Goal: Information Seeking & Learning: Learn about a topic

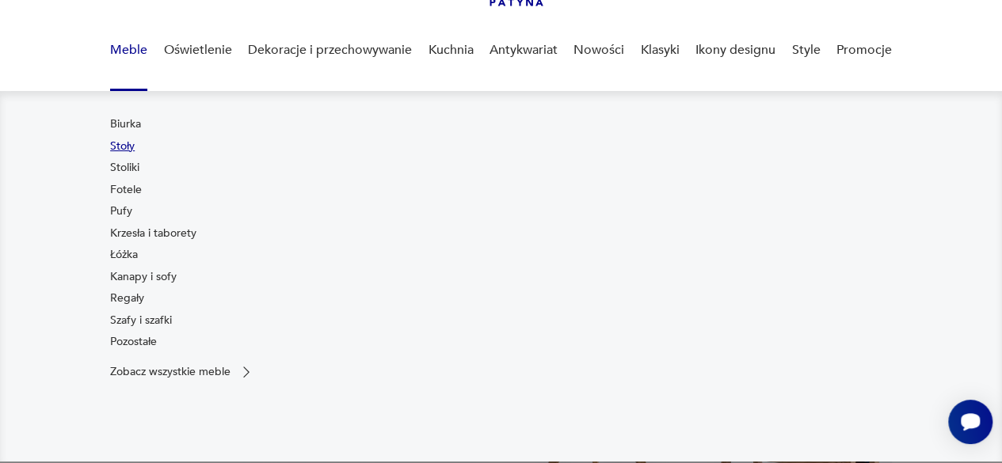
scroll to position [120, 0]
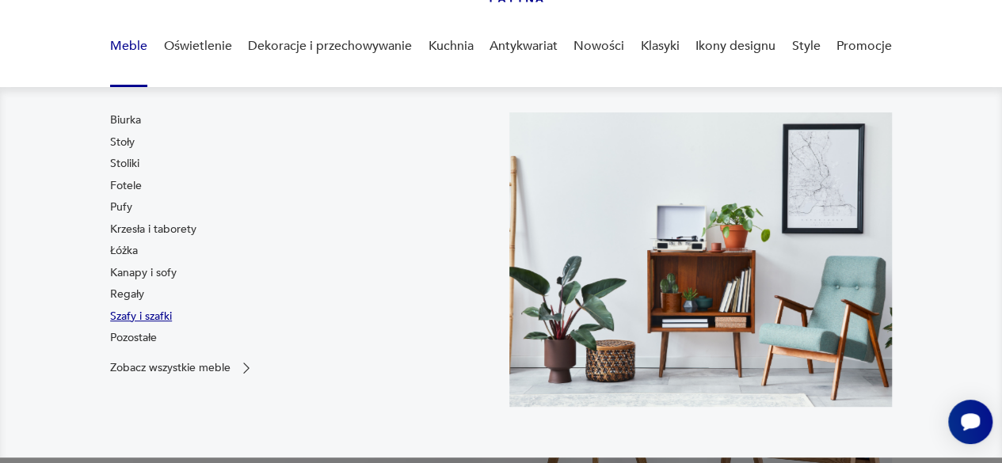
click at [131, 312] on link "Szafy i szafki" at bounding box center [141, 317] width 62 height 16
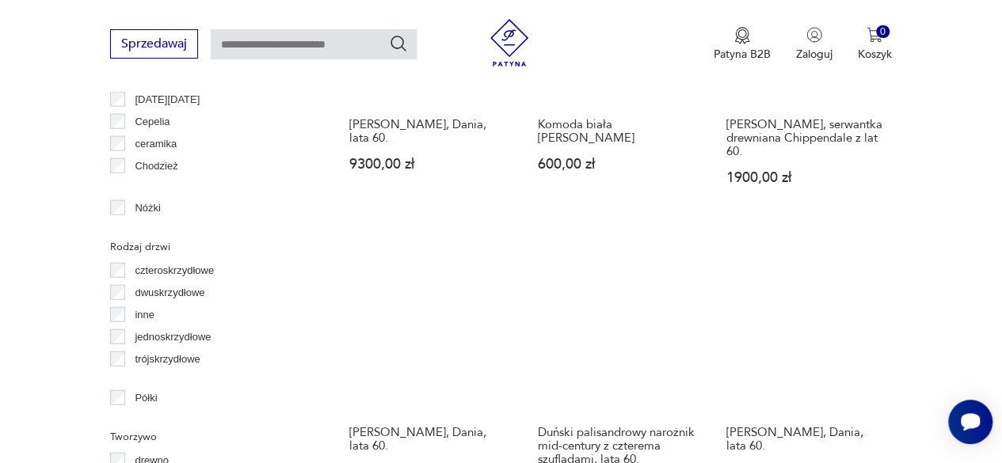
scroll to position [1812, 0]
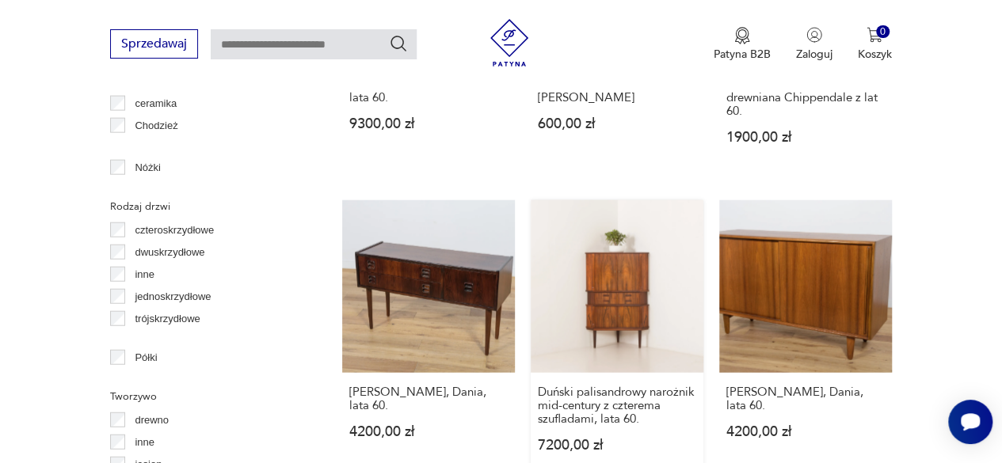
click at [608, 296] on link "Duński palisandrowy narożnik mid-century z czterema szufladami, lata 60. 7200,0…" at bounding box center [617, 341] width 173 height 283
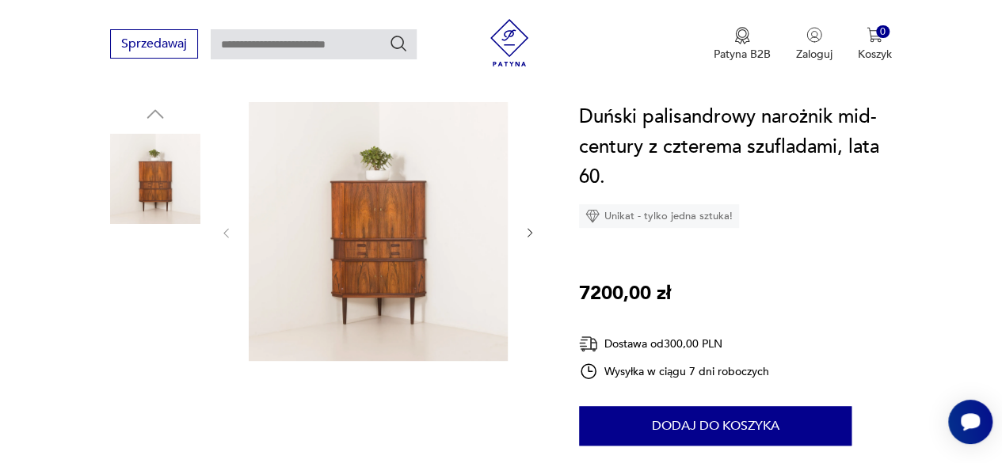
scroll to position [160, 0]
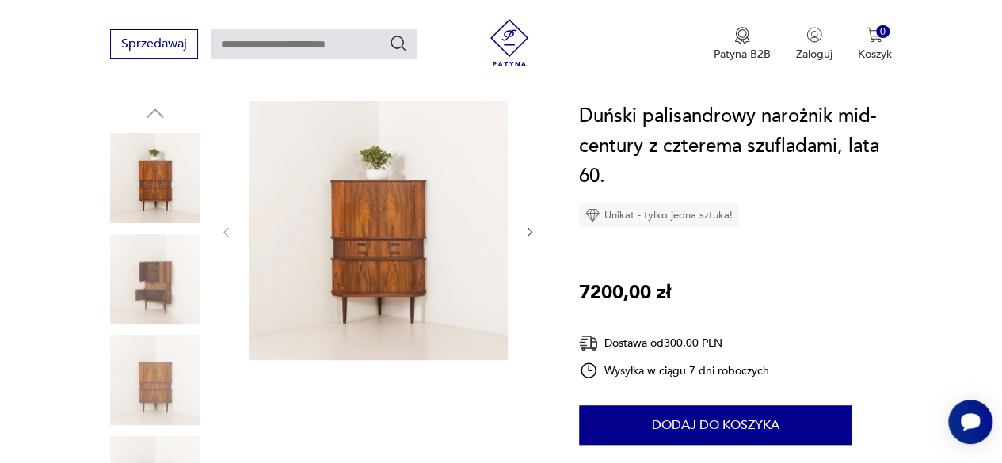
click at [528, 231] on icon "button" at bounding box center [530, 232] width 13 height 13
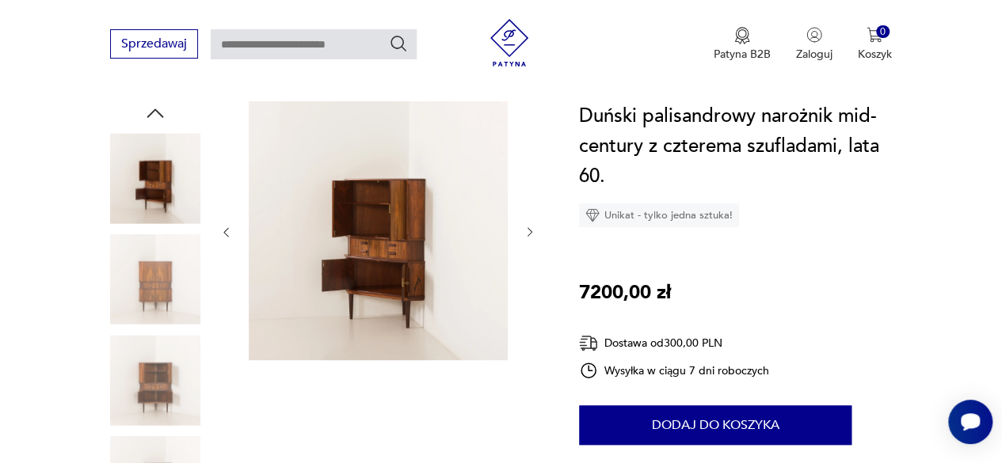
click at [528, 231] on icon "button" at bounding box center [530, 232] width 13 height 13
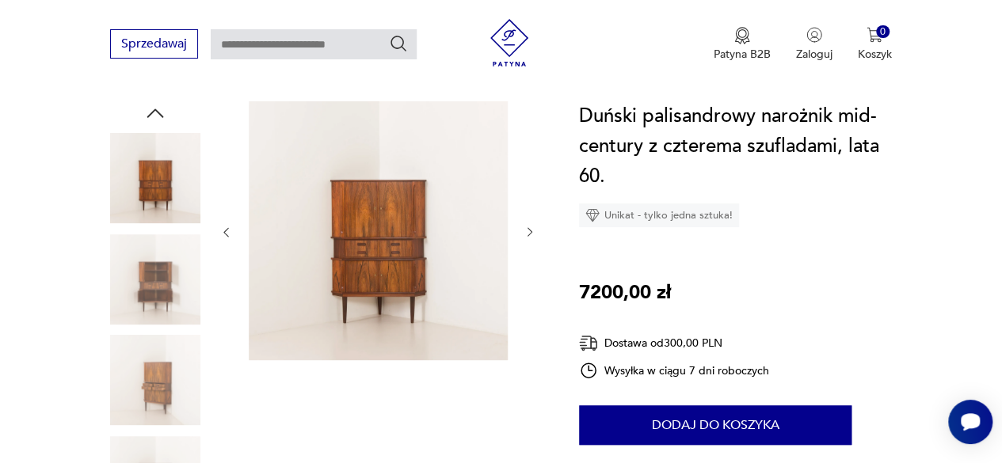
click at [528, 231] on icon "button" at bounding box center [530, 232] width 13 height 13
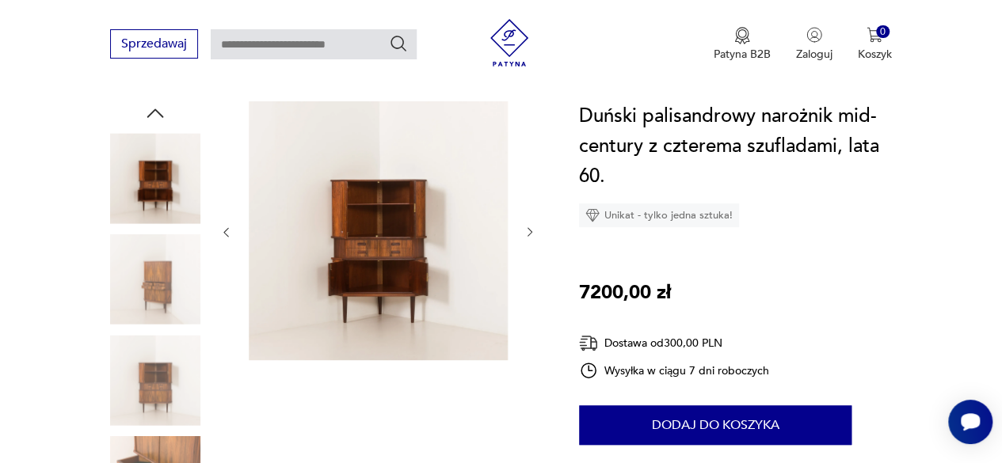
click at [528, 231] on icon "button" at bounding box center [530, 232] width 13 height 13
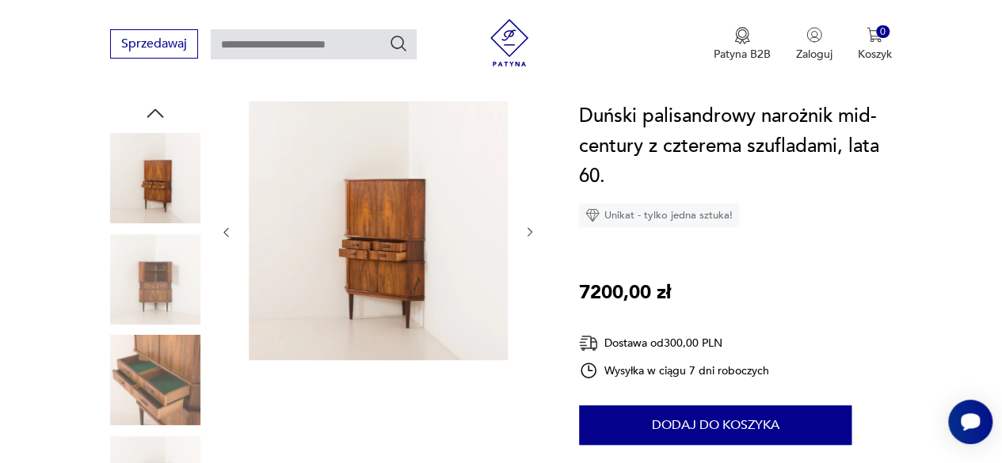
click at [528, 231] on icon "button" at bounding box center [530, 232] width 13 height 13
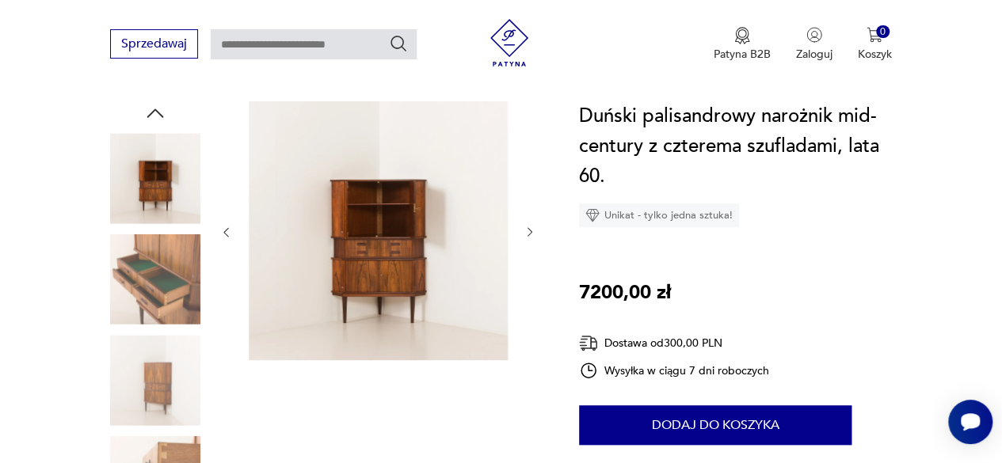
click at [528, 231] on icon "button" at bounding box center [530, 232] width 13 height 13
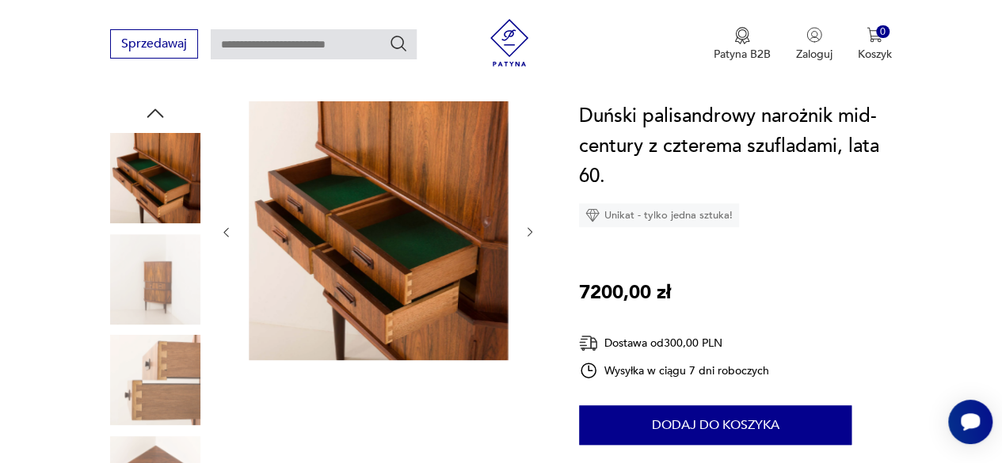
click at [528, 231] on icon "button" at bounding box center [530, 232] width 13 height 13
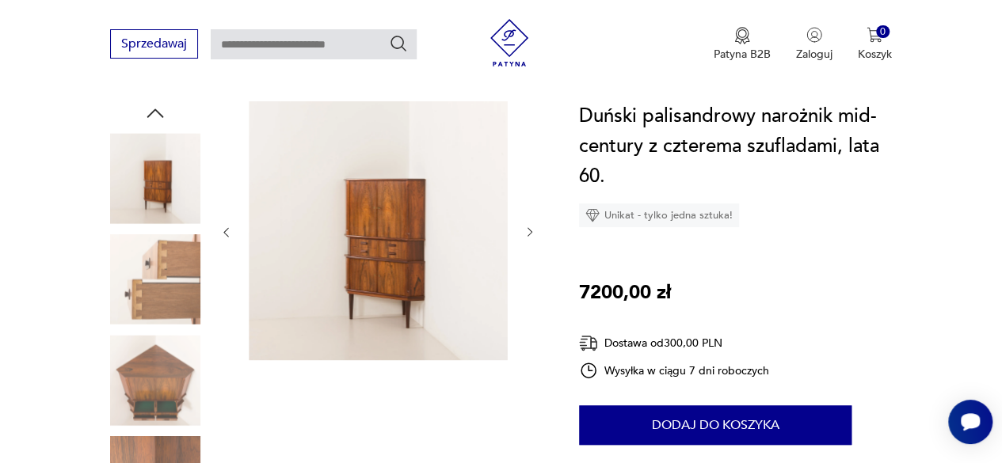
click at [528, 231] on icon "button" at bounding box center [530, 232] width 13 height 13
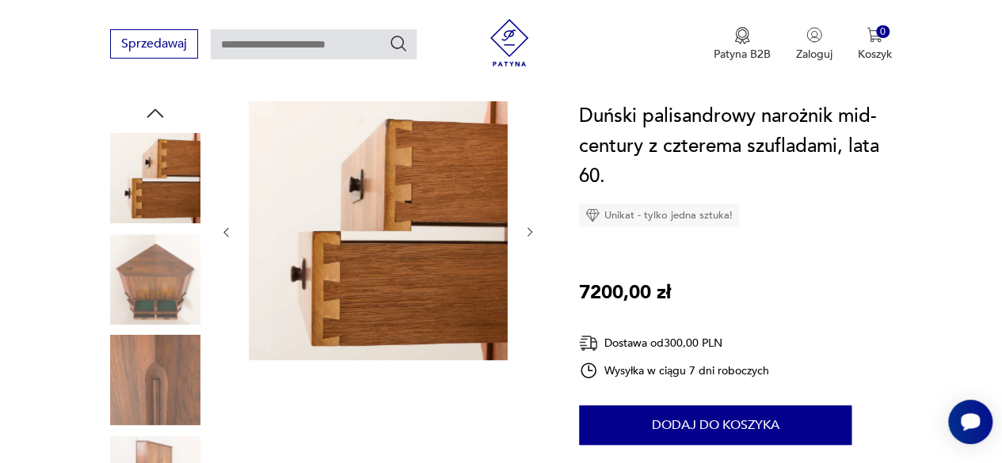
click at [528, 231] on icon "button" at bounding box center [530, 232] width 13 height 13
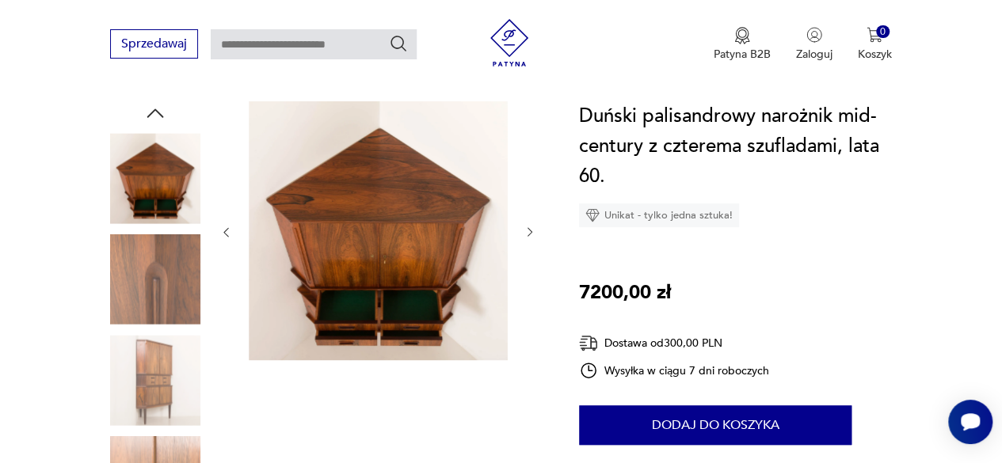
click at [528, 231] on icon "button" at bounding box center [530, 232] width 13 height 13
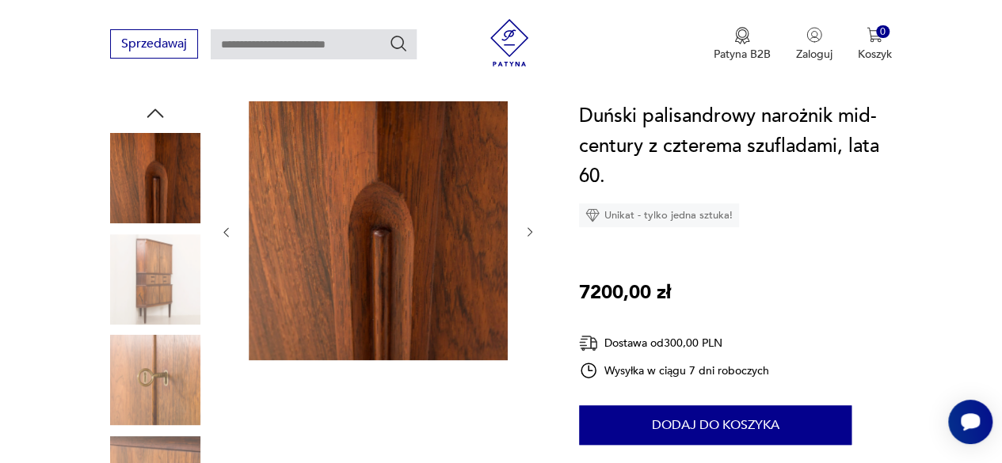
click at [528, 231] on icon "button" at bounding box center [530, 232] width 13 height 13
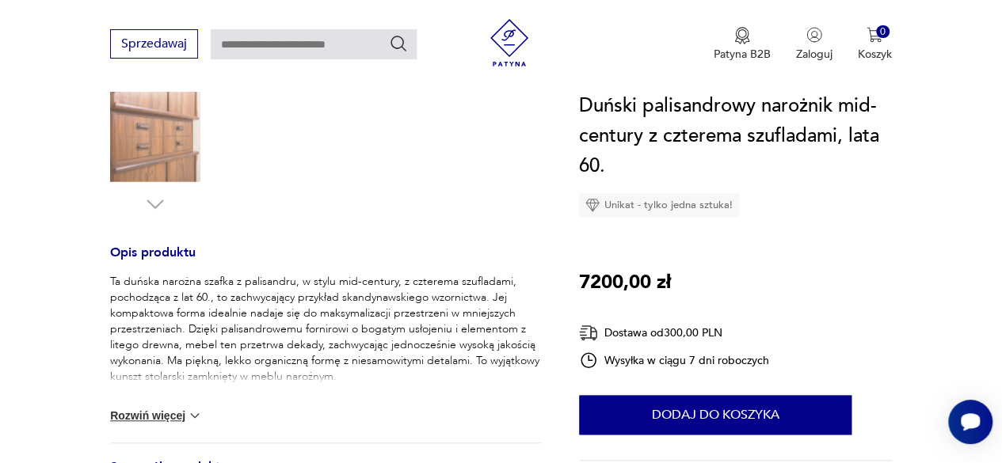
scroll to position [546, 0]
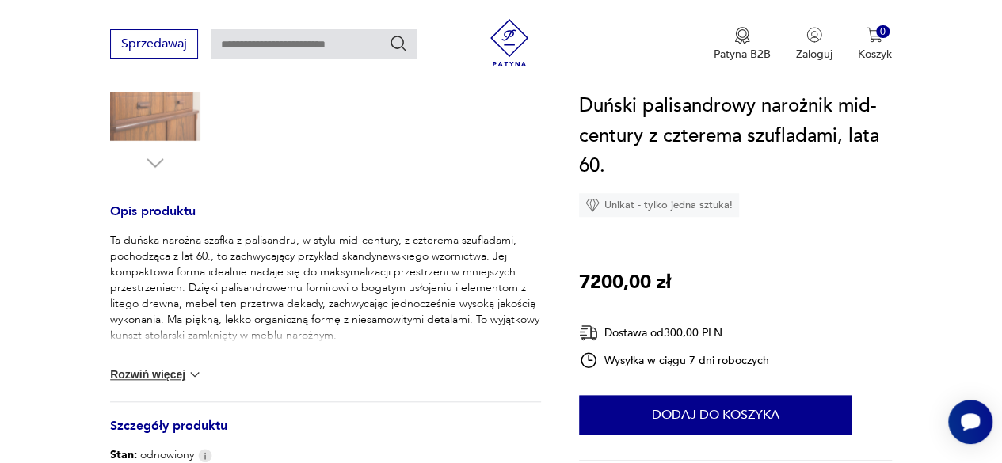
click at [176, 375] on button "Rozwiń więcej" at bounding box center [156, 375] width 92 height 16
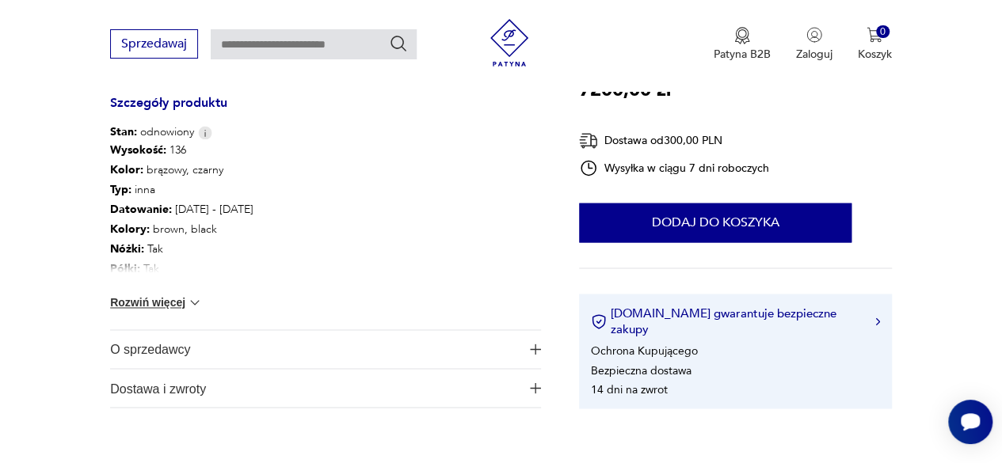
scroll to position [1144, 0]
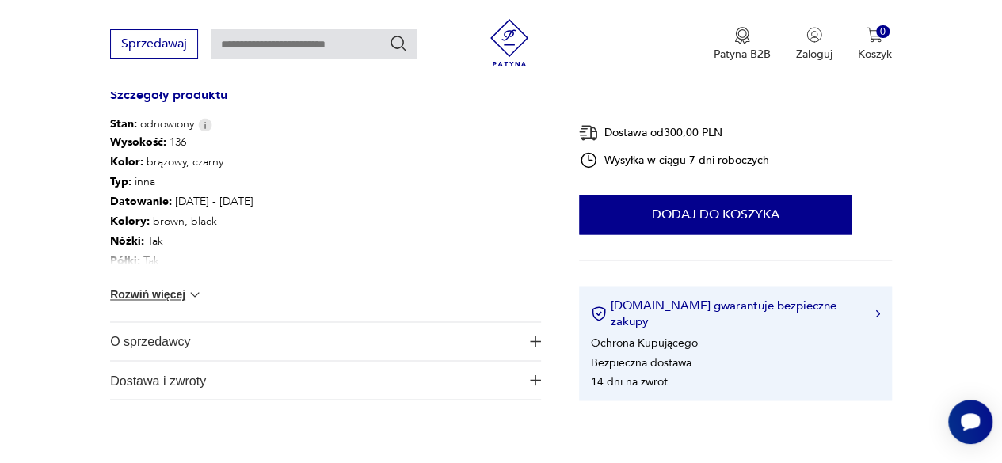
click at [160, 293] on button "Rozwiń więcej" at bounding box center [156, 295] width 92 height 16
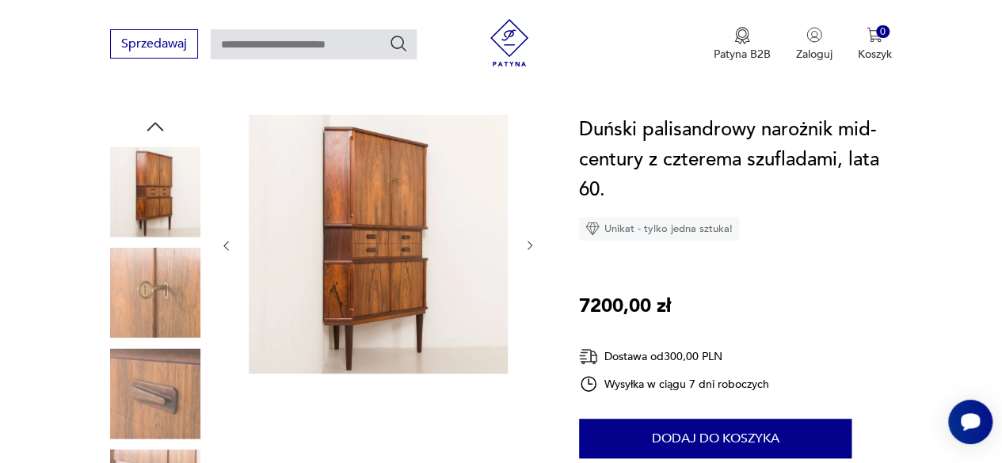
scroll to position [143, 0]
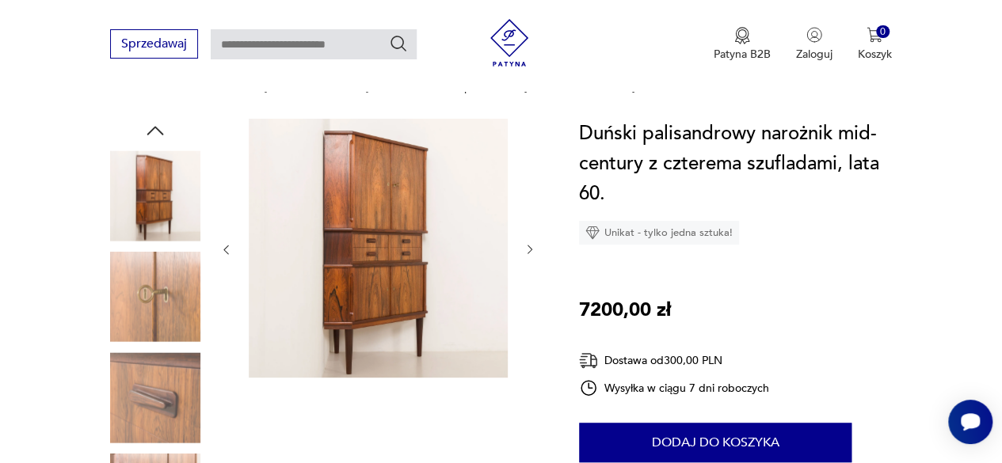
click at [529, 248] on icon "button" at bounding box center [530, 249] width 13 height 13
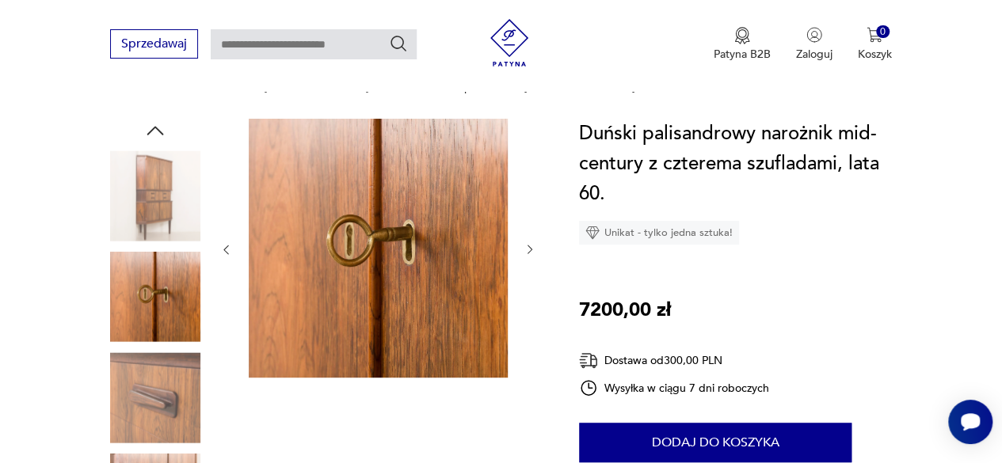
click at [529, 248] on icon "button" at bounding box center [530, 249] width 13 height 13
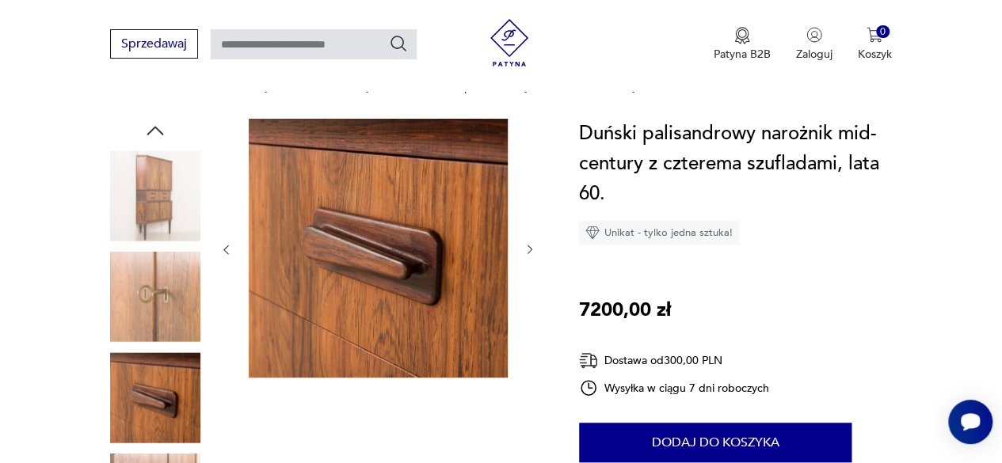
click at [529, 248] on icon "button" at bounding box center [530, 249] width 13 height 13
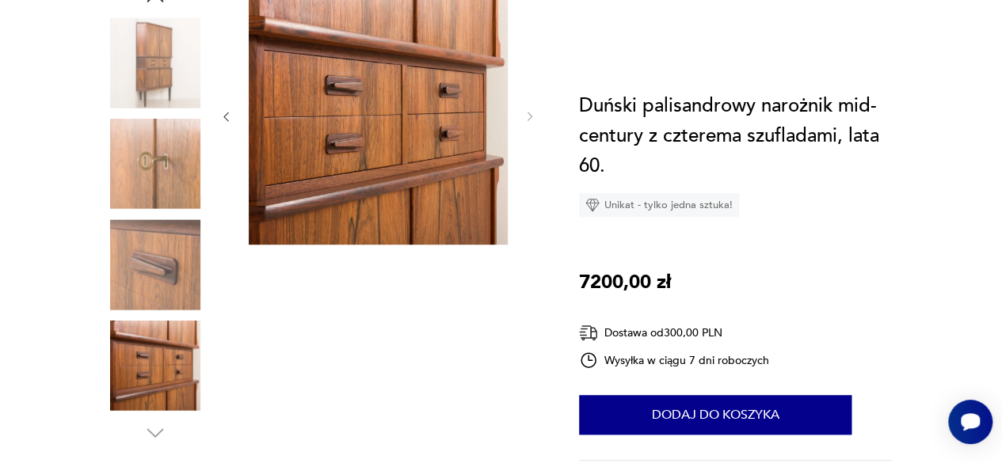
scroll to position [0, 0]
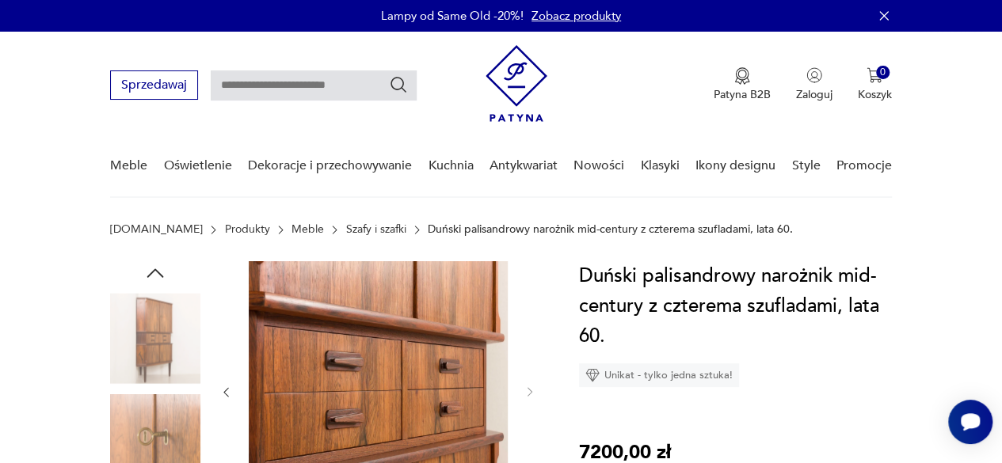
click at [155, 307] on img at bounding box center [155, 338] width 90 height 90
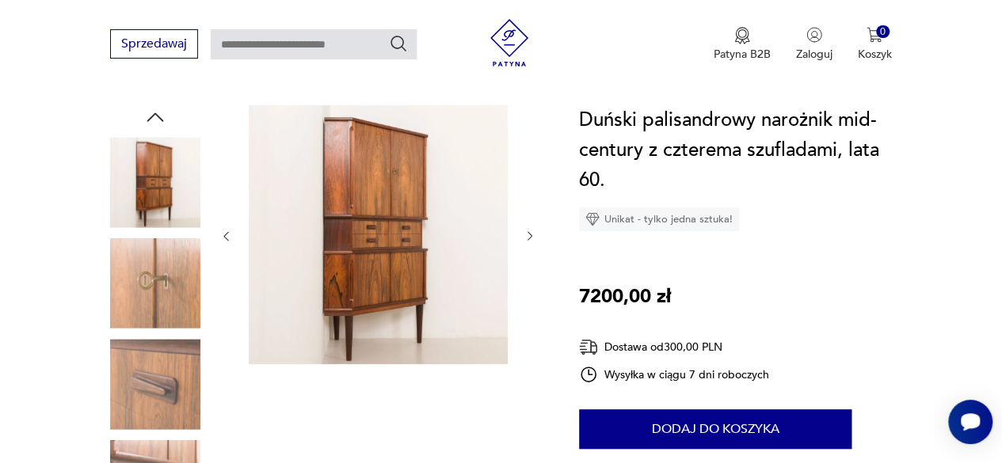
scroll to position [154, 0]
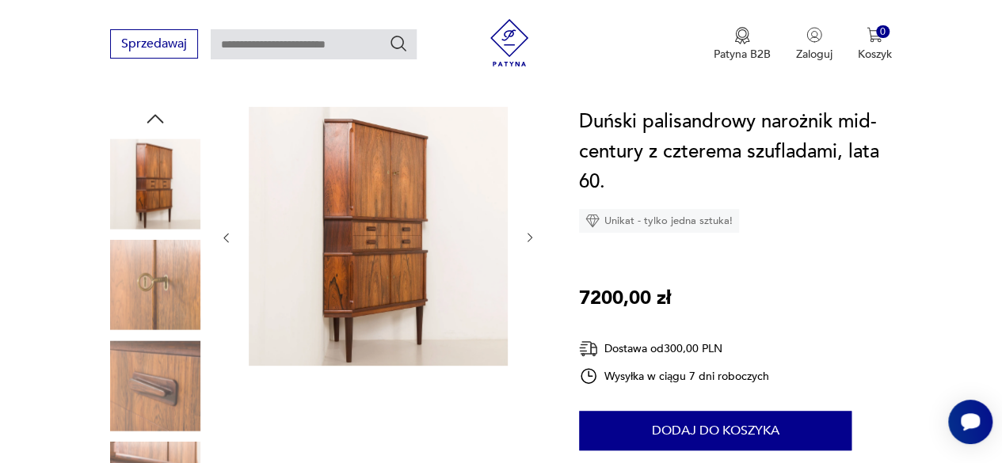
click at [147, 120] on icon "button" at bounding box center [155, 119] width 24 height 24
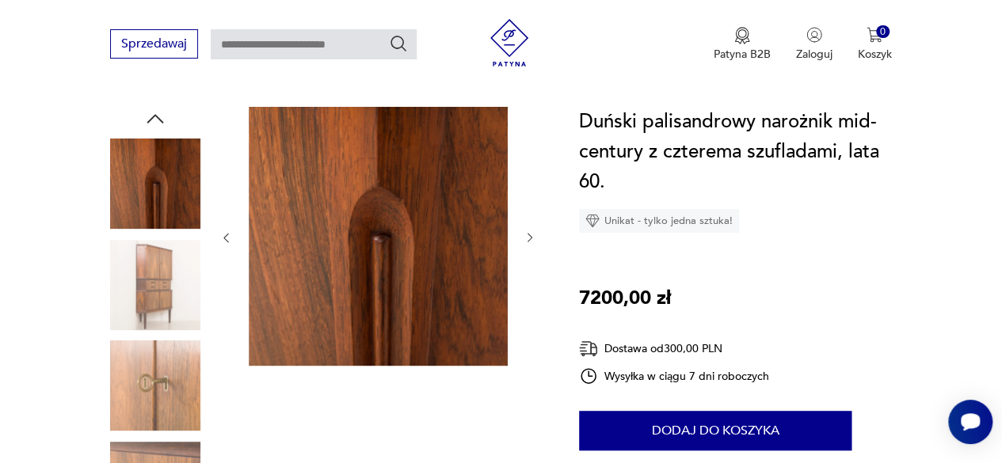
click at [147, 120] on icon "button" at bounding box center [155, 119] width 24 height 24
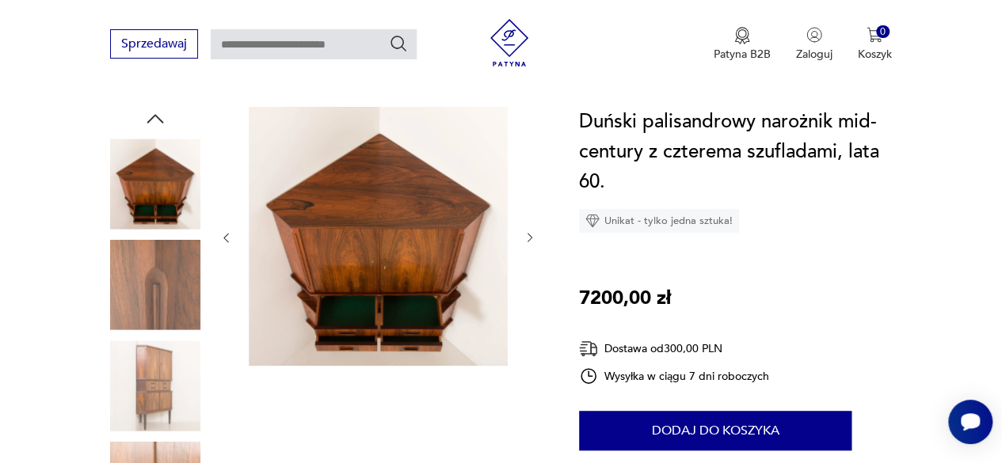
click at [147, 120] on icon "button" at bounding box center [155, 119] width 24 height 24
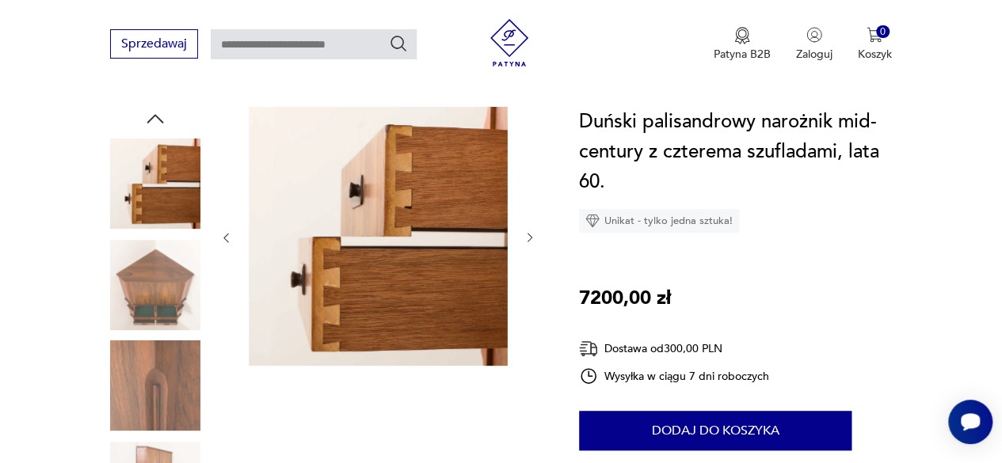
click at [147, 120] on icon "button" at bounding box center [155, 119] width 24 height 24
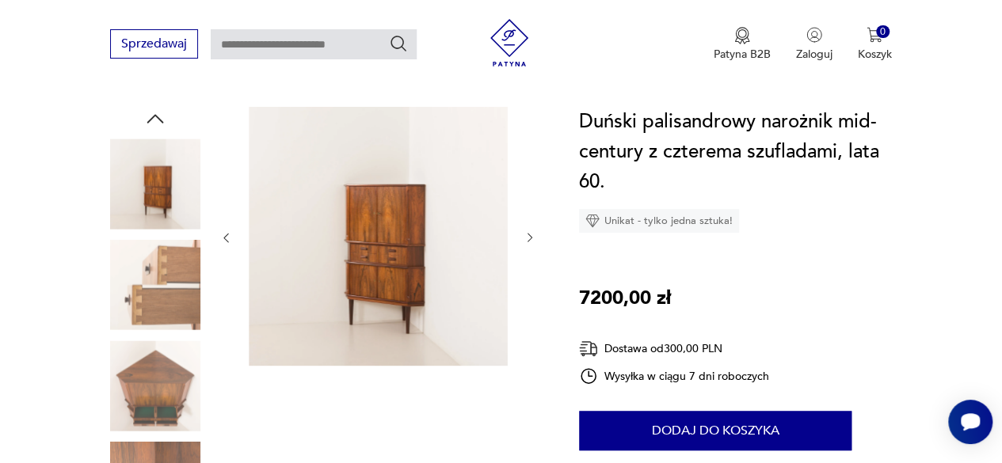
click at [147, 120] on icon "button" at bounding box center [155, 119] width 24 height 24
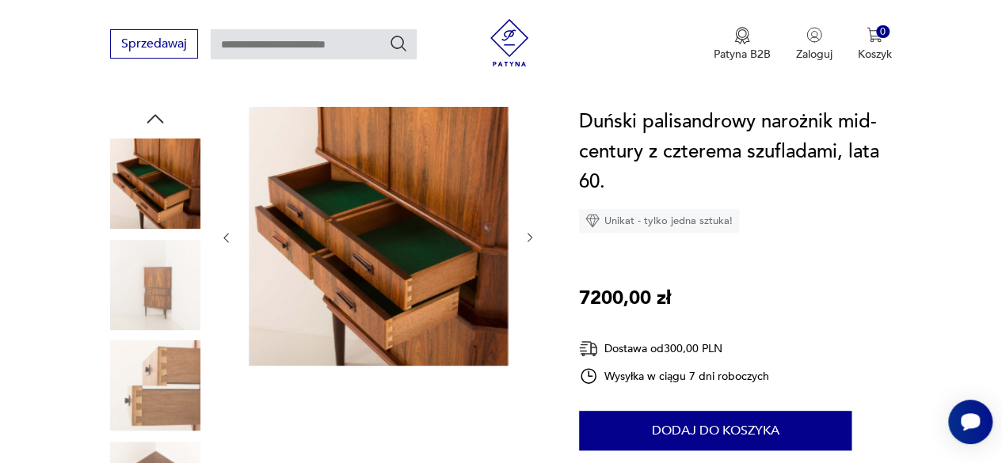
click at [147, 120] on icon "button" at bounding box center [155, 119] width 24 height 24
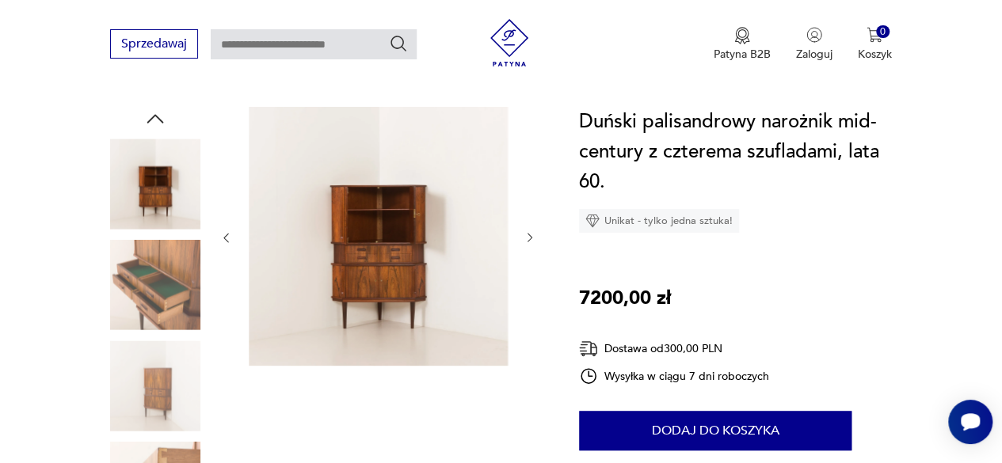
click at [364, 253] on img at bounding box center [378, 236] width 259 height 259
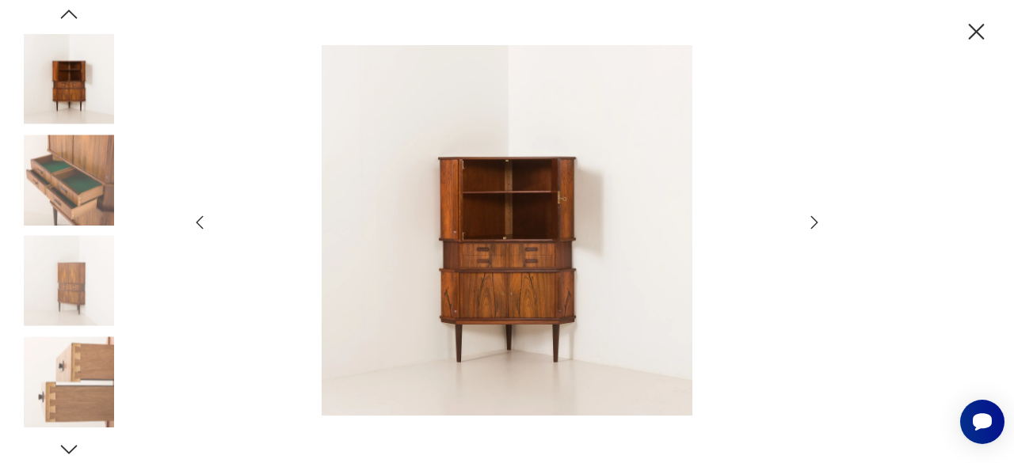
click at [810, 221] on icon "button" at bounding box center [814, 222] width 19 height 19
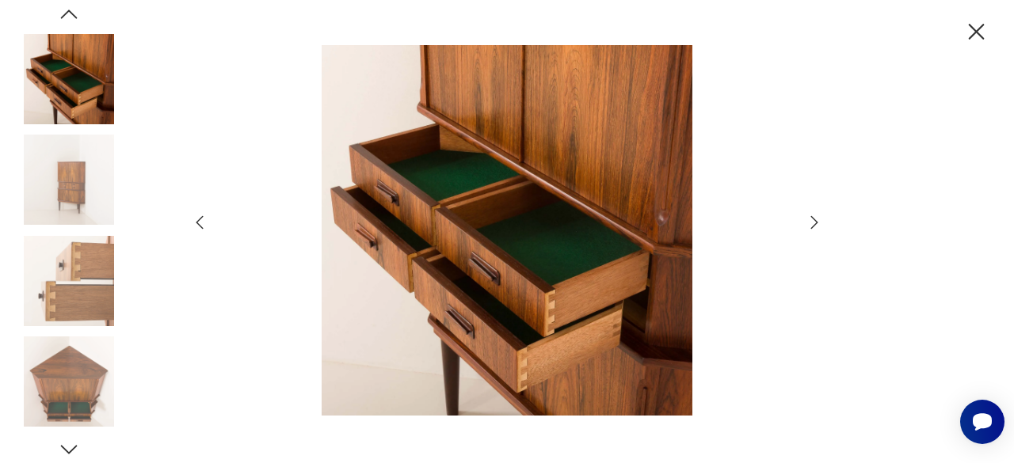
click at [810, 221] on icon "button" at bounding box center [814, 222] width 19 height 19
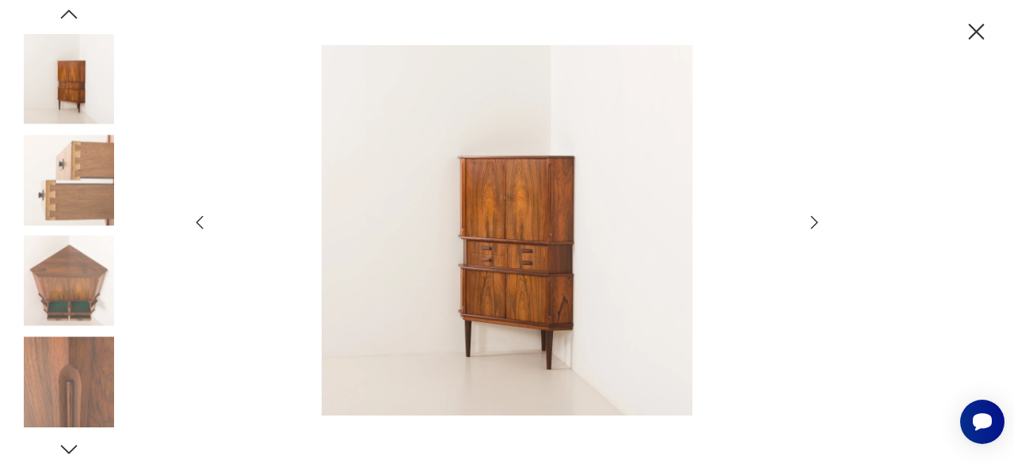
click at [196, 227] on icon "button" at bounding box center [199, 222] width 19 height 19
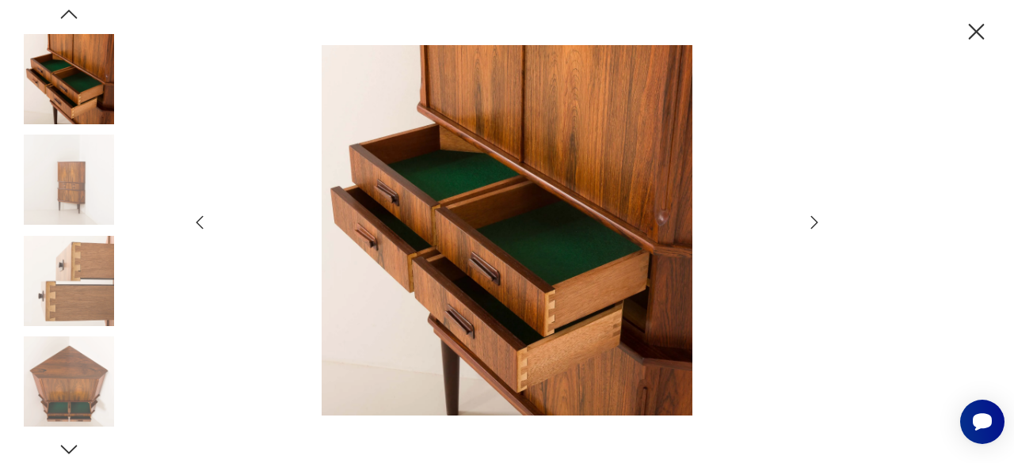
click at [196, 227] on icon "button" at bounding box center [199, 222] width 19 height 19
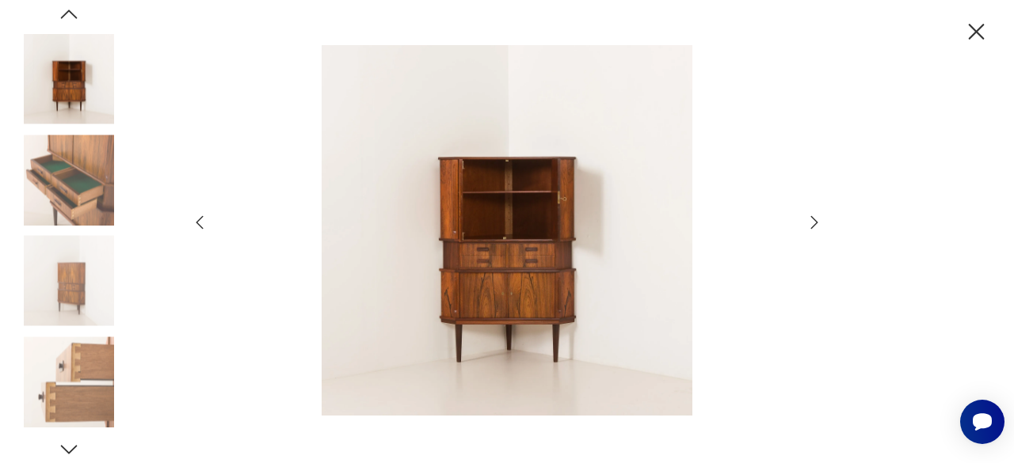
click at [196, 227] on icon "button" at bounding box center [199, 222] width 19 height 19
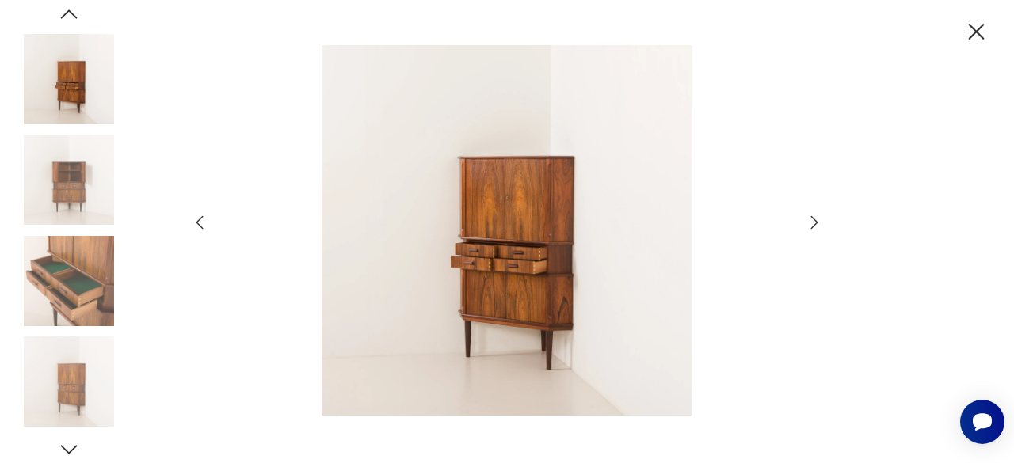
click at [196, 227] on icon "button" at bounding box center [199, 222] width 19 height 19
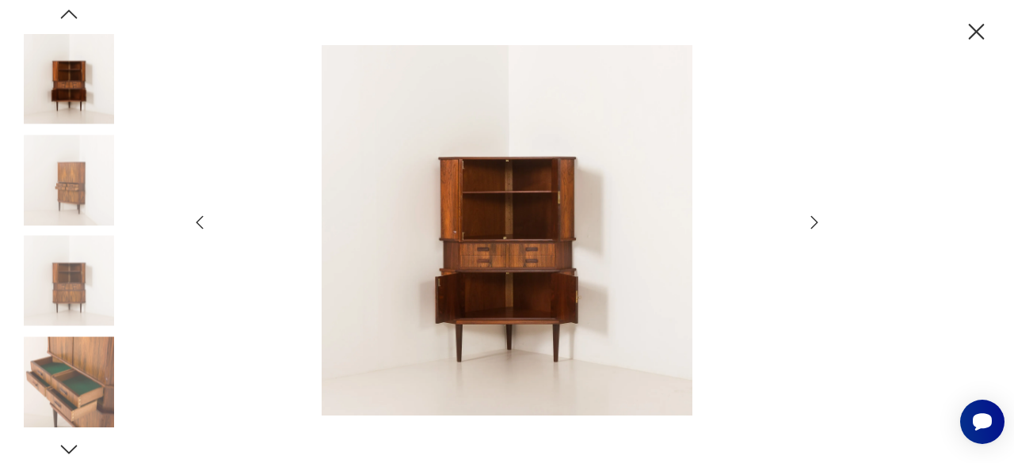
click at [196, 227] on icon "button" at bounding box center [199, 222] width 19 height 19
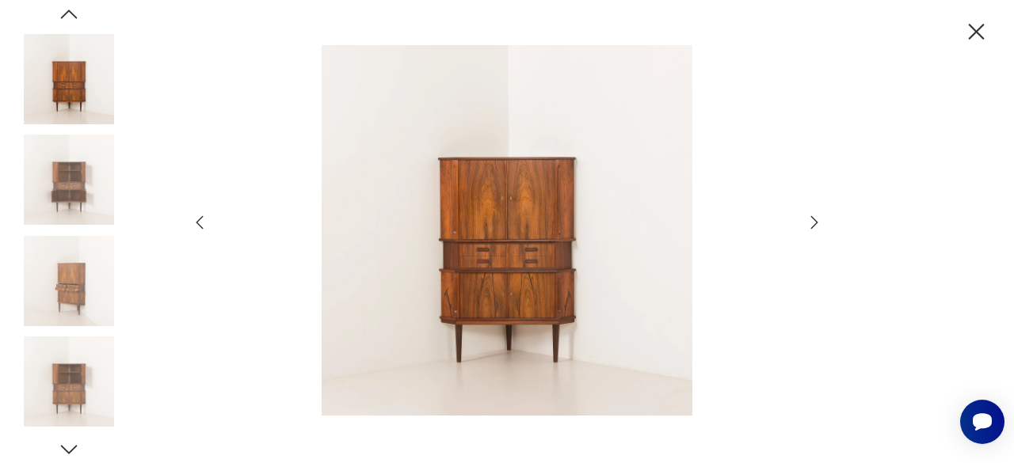
click at [196, 227] on icon "button" at bounding box center [199, 222] width 19 height 19
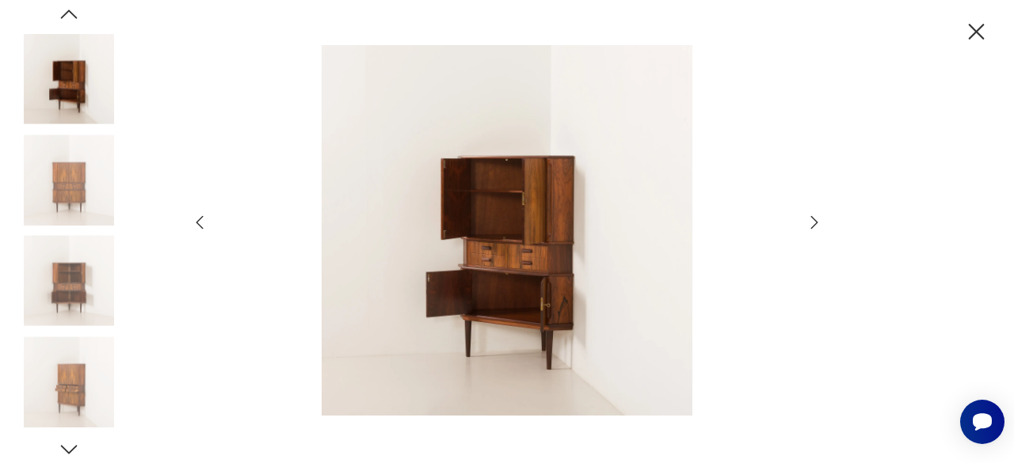
click at [196, 227] on icon "button" at bounding box center [199, 222] width 19 height 19
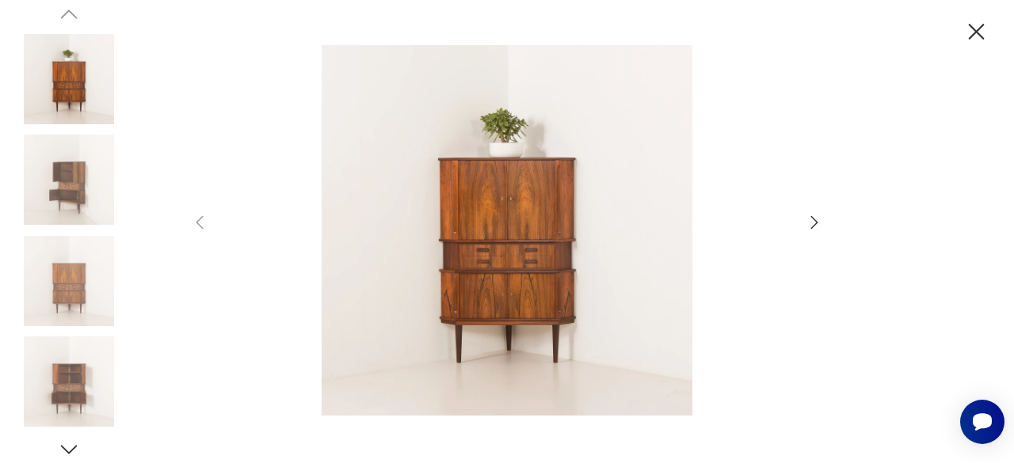
click at [979, 36] on icon "button" at bounding box center [976, 32] width 28 height 28
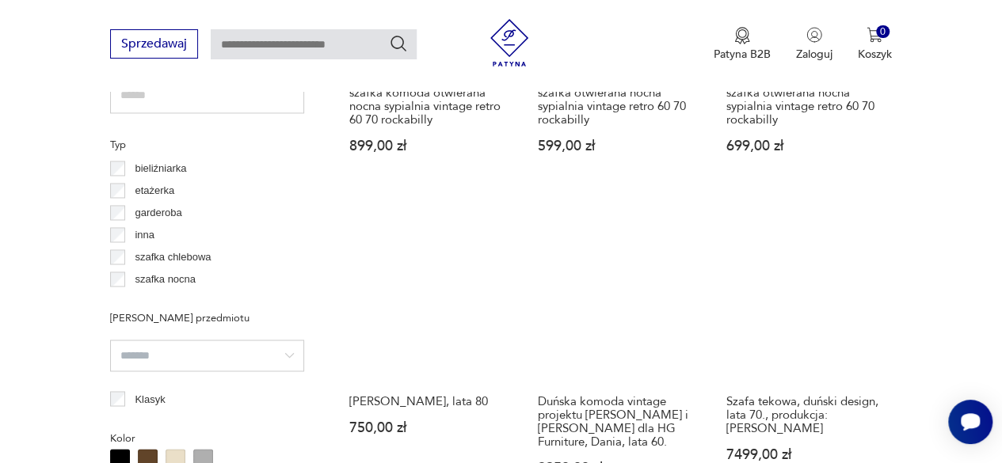
scroll to position [1172, 0]
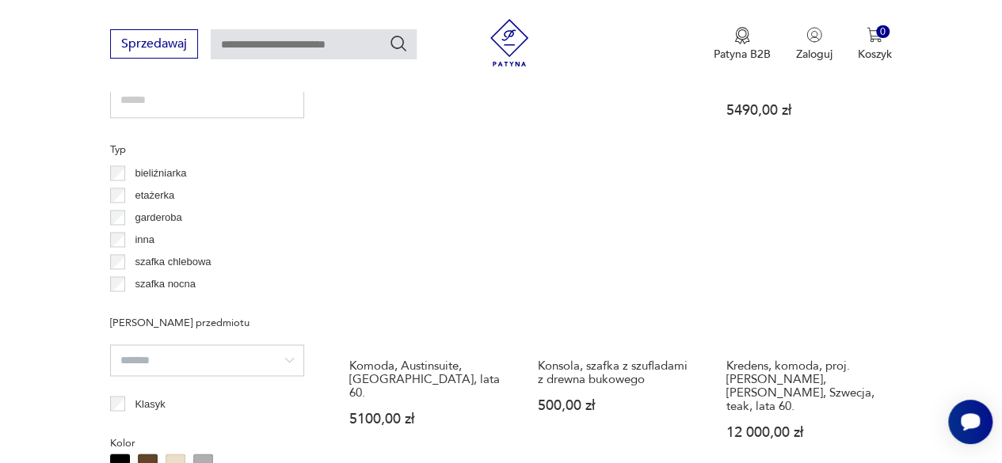
scroll to position [1172, 0]
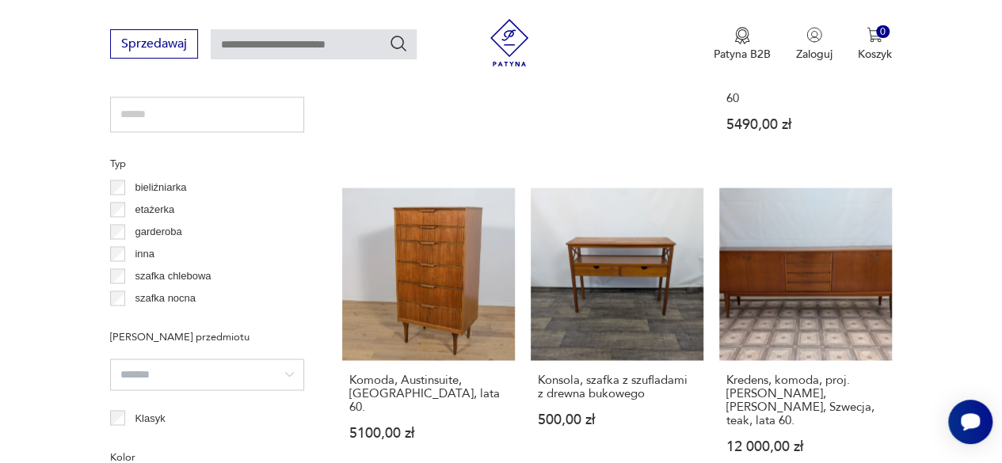
scroll to position [1155, 0]
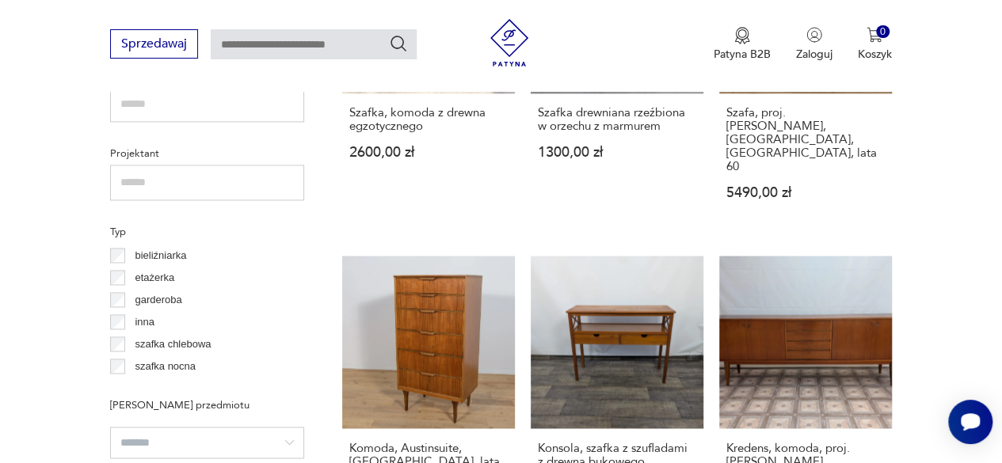
scroll to position [1111, 0]
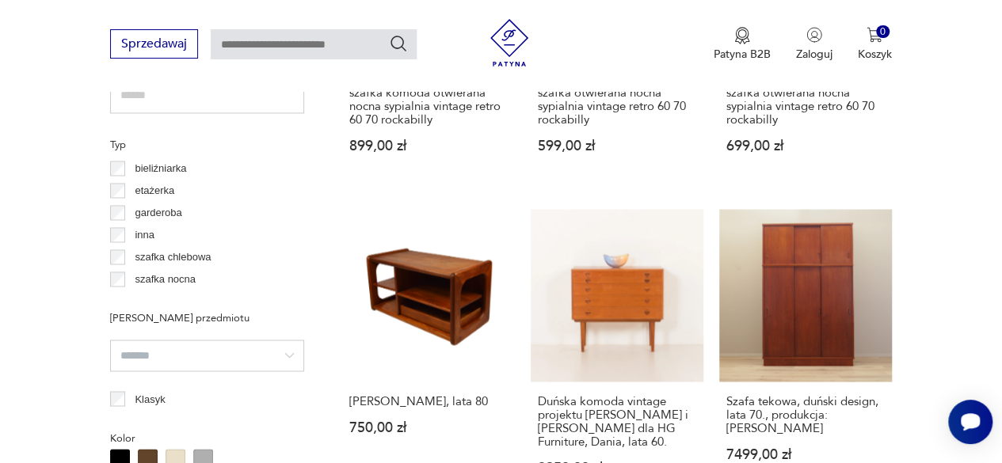
scroll to position [1176, 0]
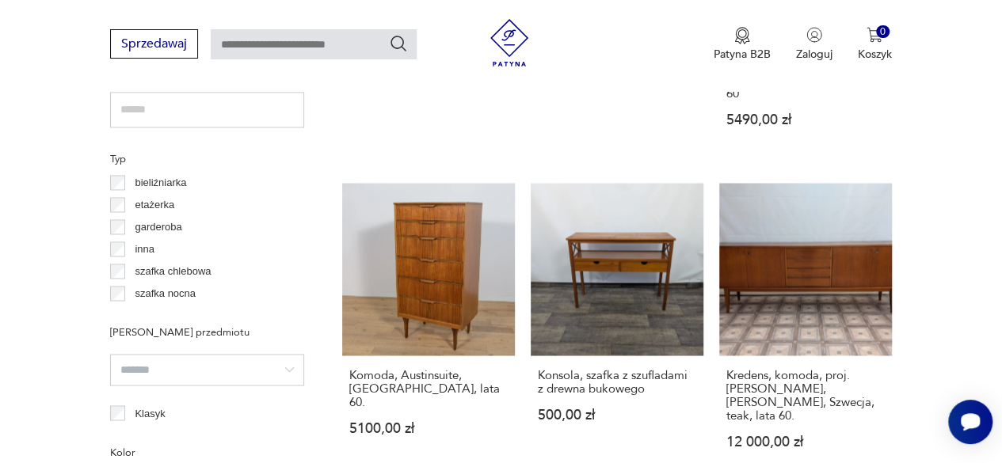
scroll to position [1161, 0]
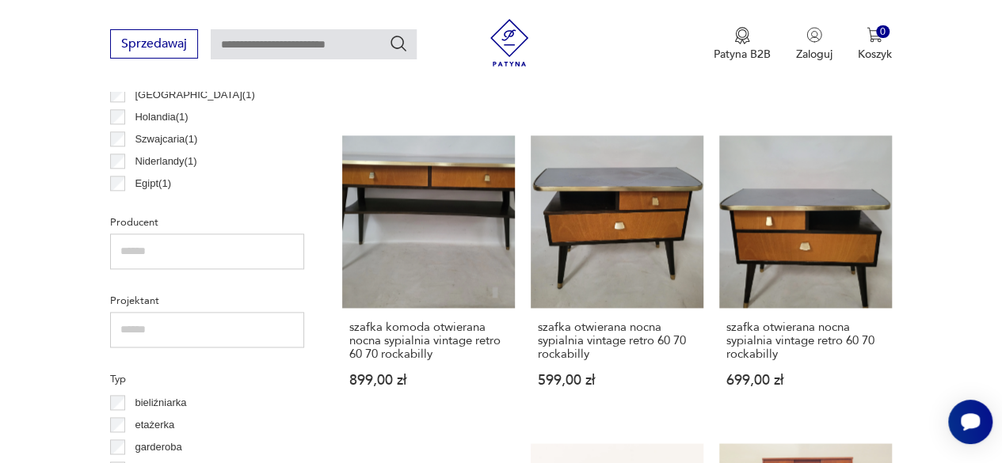
scroll to position [1009, 0]
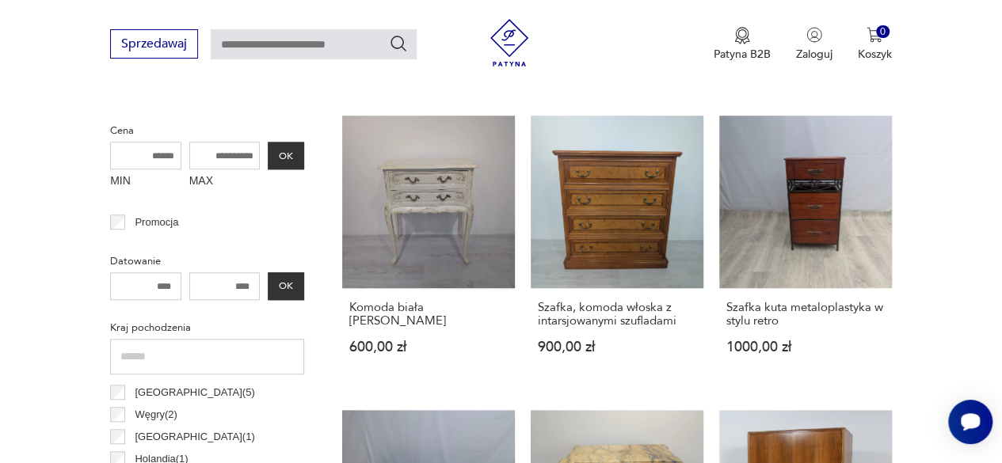
scroll to position [599, 0]
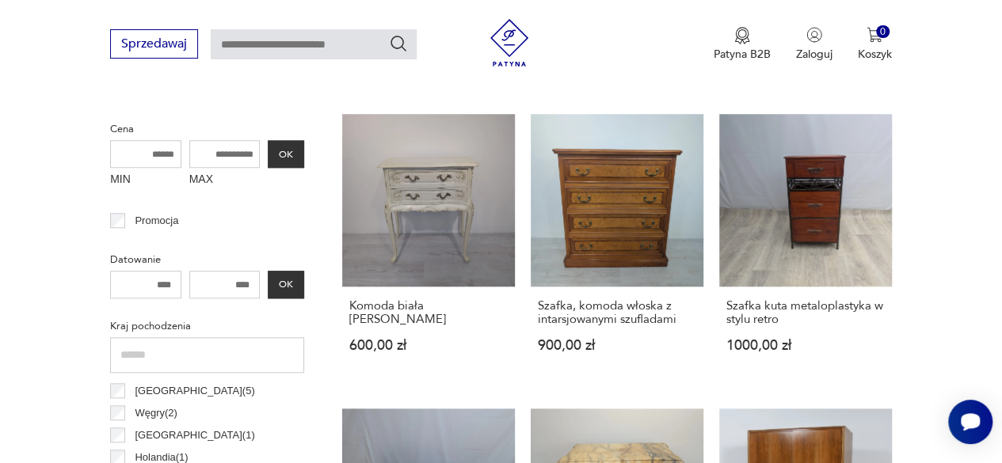
click at [117, 356] on input "text" at bounding box center [207, 355] width 194 height 36
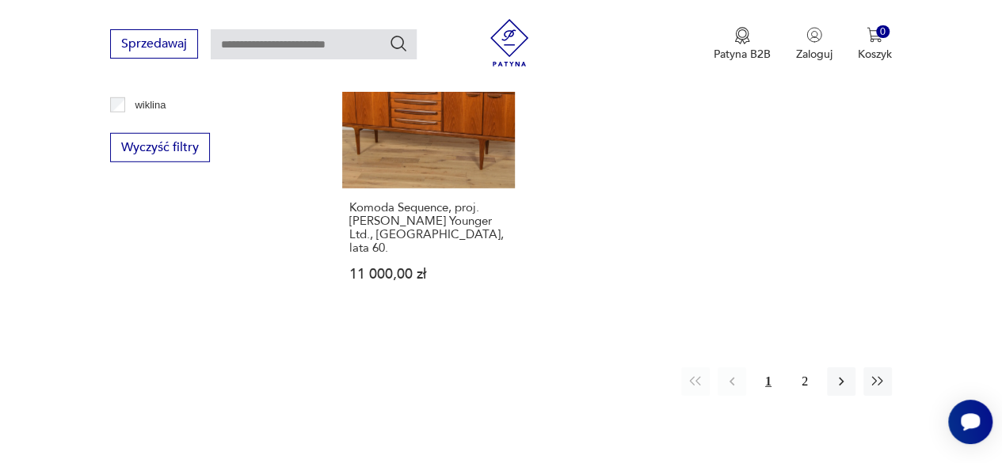
scroll to position [2259, 0]
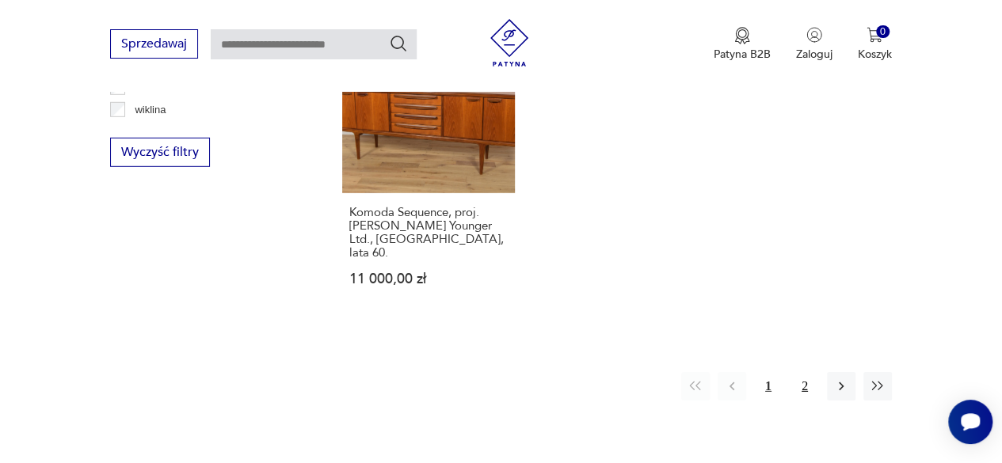
click at [801, 372] on button "2" at bounding box center [805, 386] width 29 height 29
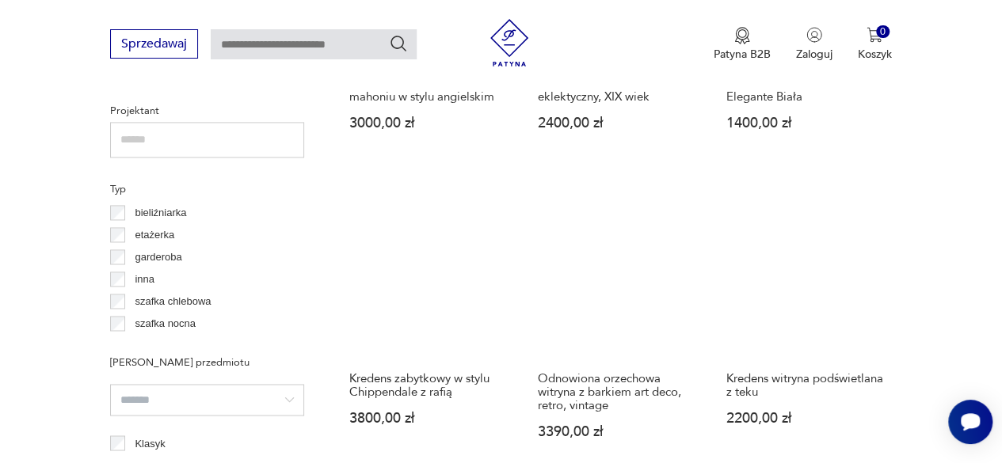
scroll to position [1128, 0]
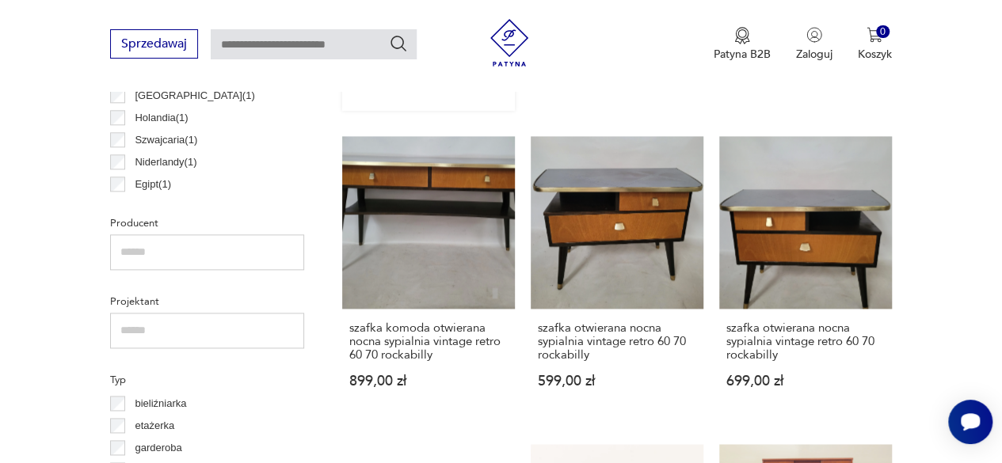
scroll to position [939, 0]
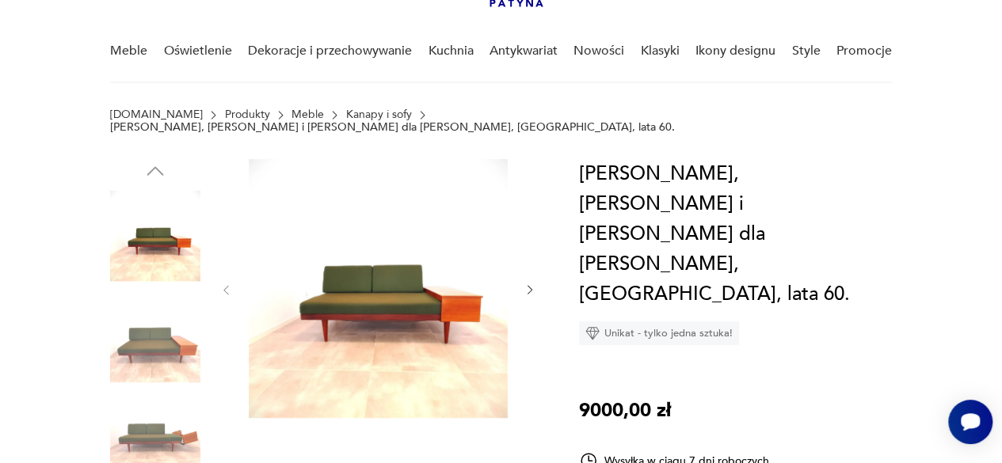
scroll to position [108, 0]
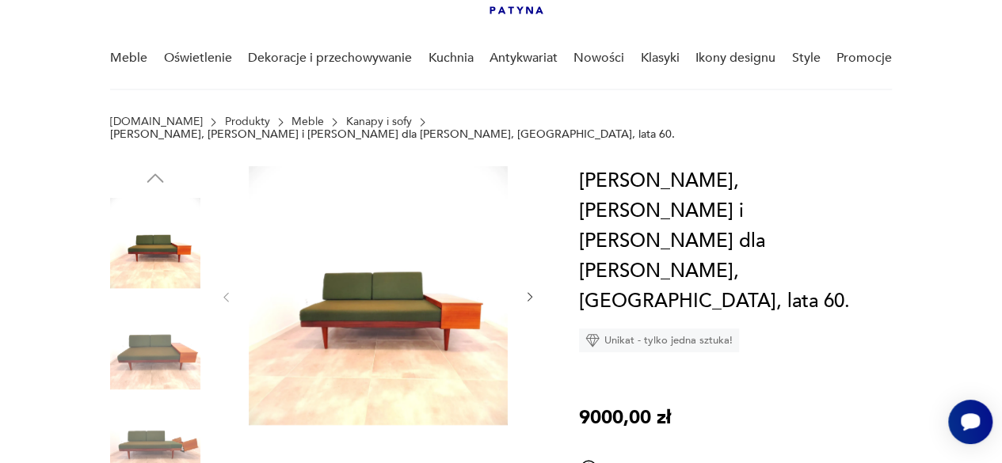
click at [526, 291] on icon "button" at bounding box center [530, 297] width 13 height 13
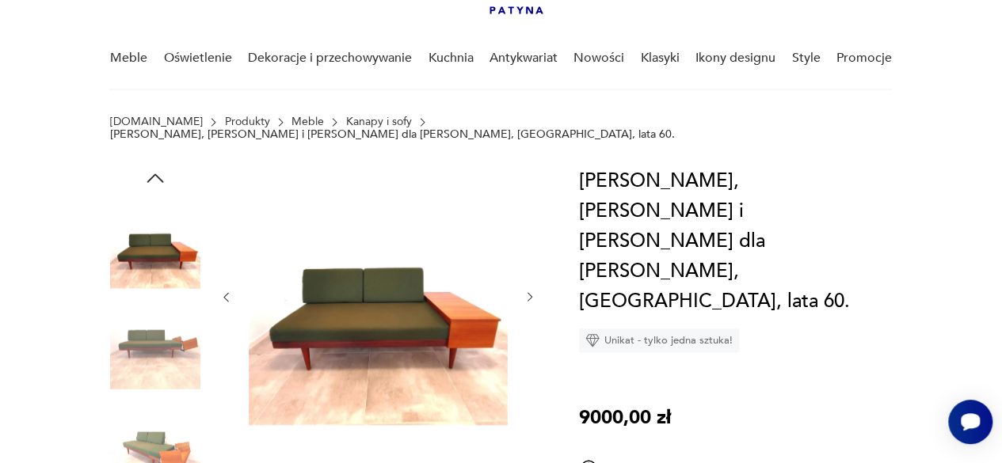
click at [526, 291] on icon "button" at bounding box center [530, 297] width 13 height 13
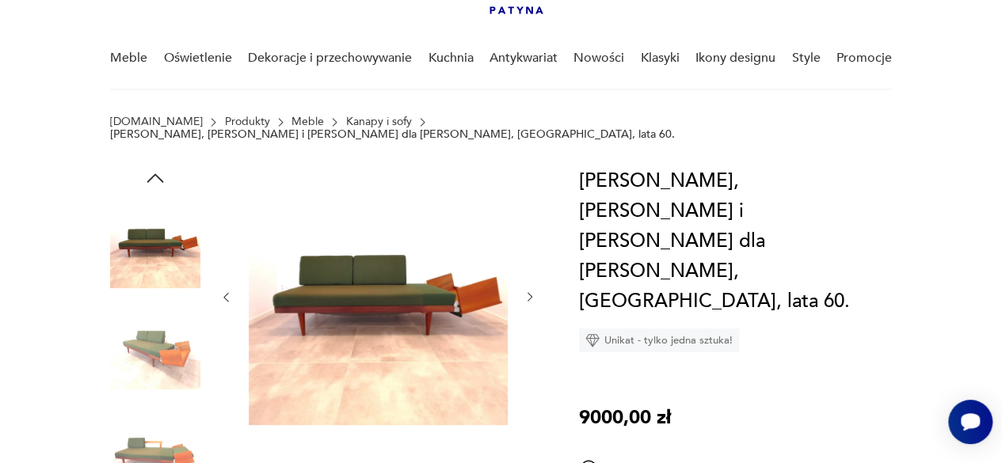
click at [526, 291] on icon "button" at bounding box center [530, 297] width 13 height 13
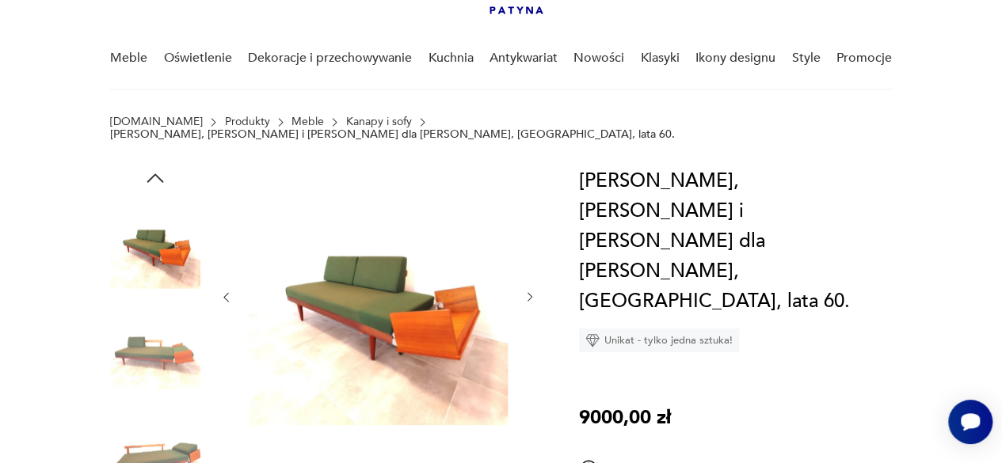
click at [526, 291] on icon "button" at bounding box center [530, 297] width 13 height 13
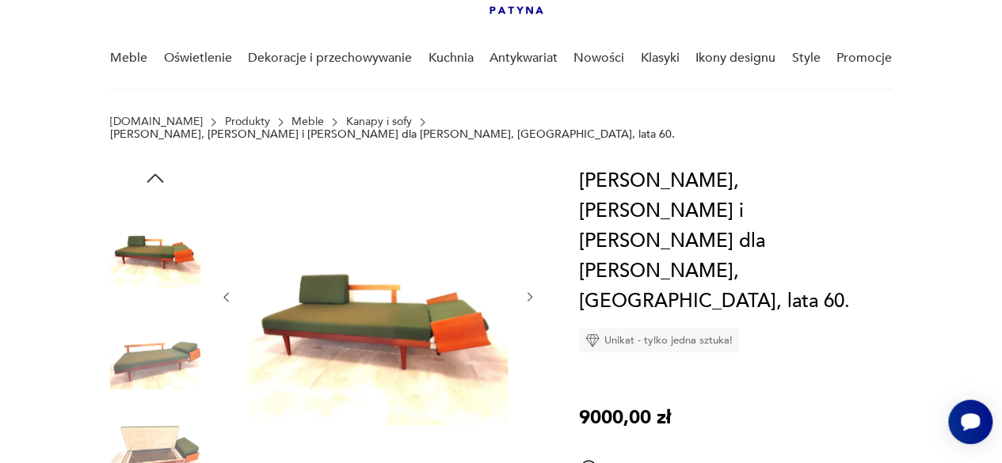
click at [526, 291] on icon "button" at bounding box center [530, 297] width 13 height 13
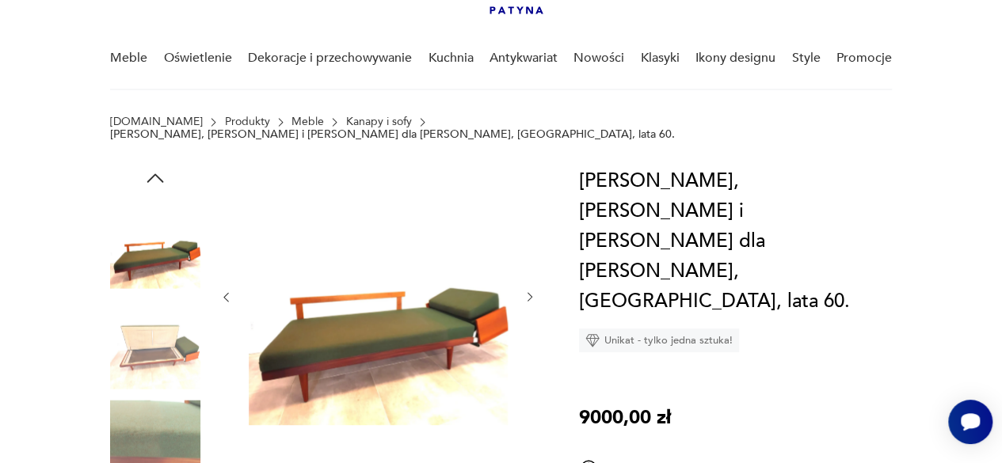
click at [526, 291] on icon "button" at bounding box center [530, 297] width 13 height 13
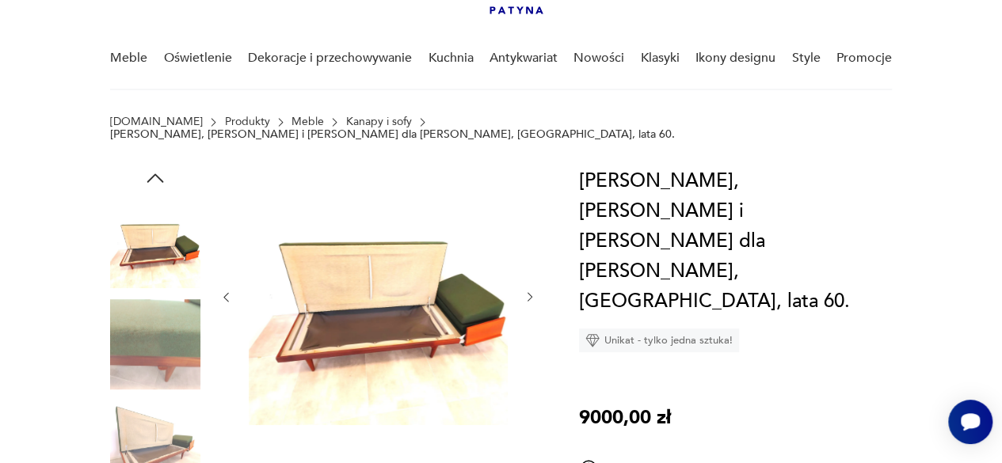
click at [526, 291] on icon "button" at bounding box center [530, 297] width 13 height 13
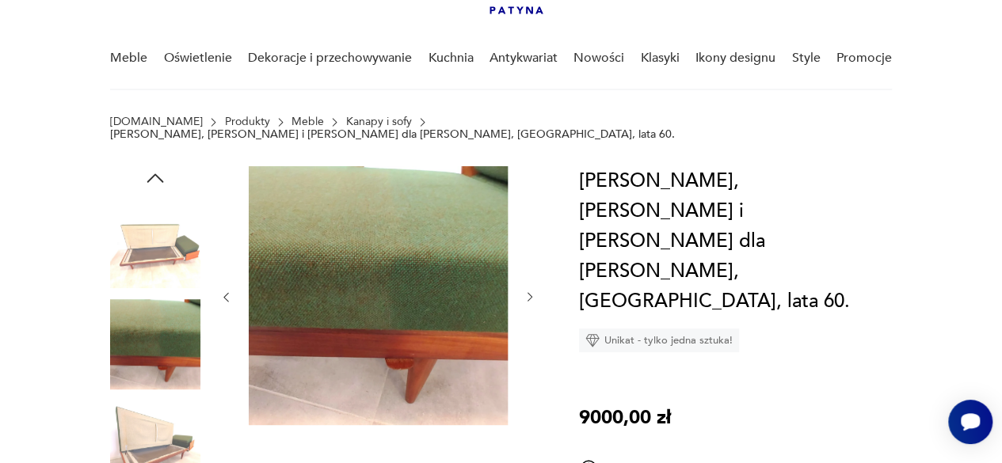
click at [526, 291] on icon "button" at bounding box center [530, 297] width 13 height 13
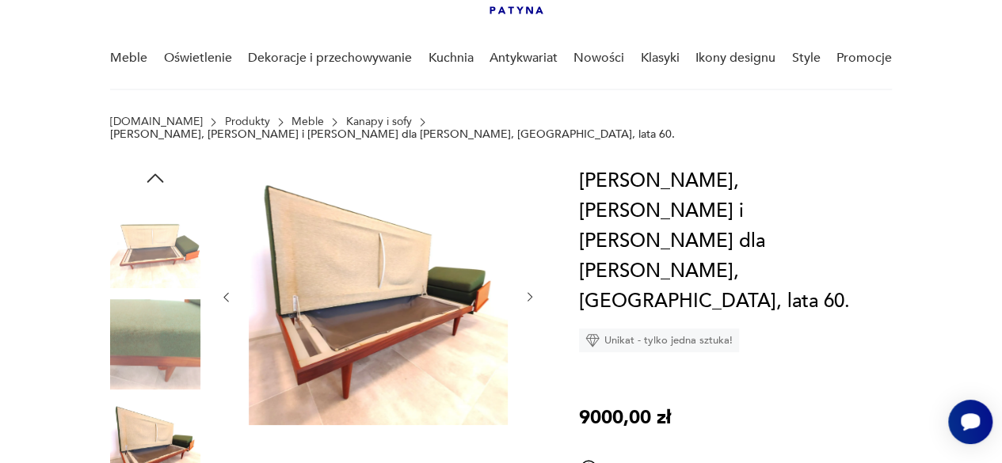
click at [526, 291] on icon "button" at bounding box center [530, 297] width 13 height 13
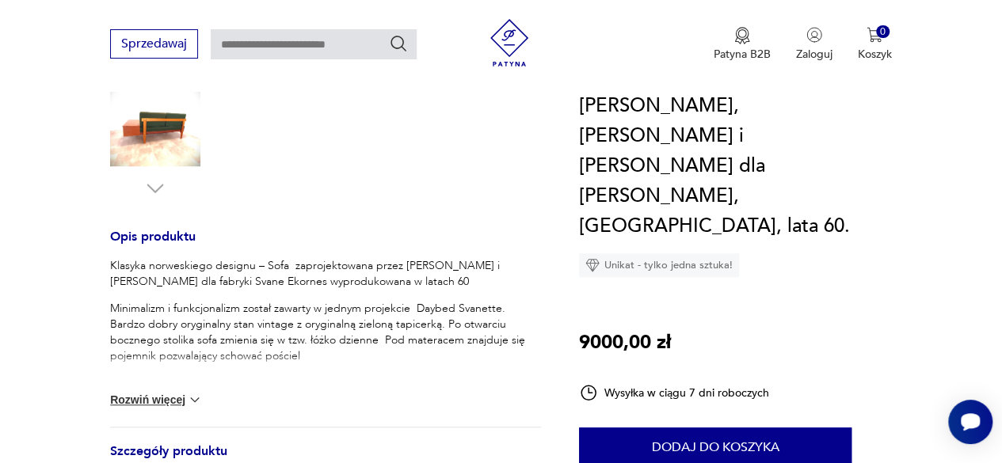
scroll to position [534, 0]
click at [154, 391] on button "Rozwiń więcej" at bounding box center [156, 399] width 92 height 16
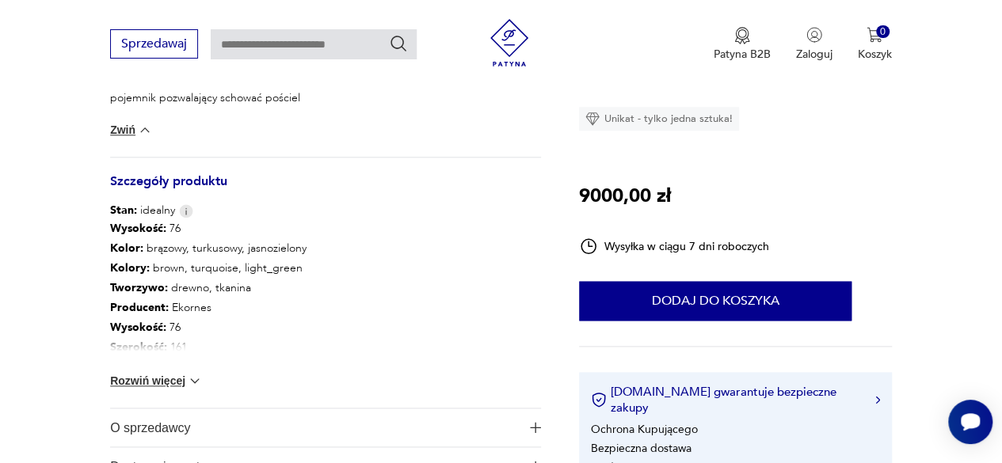
scroll to position [792, 0]
click at [171, 372] on button "Rozwiń więcej" at bounding box center [156, 380] width 92 height 16
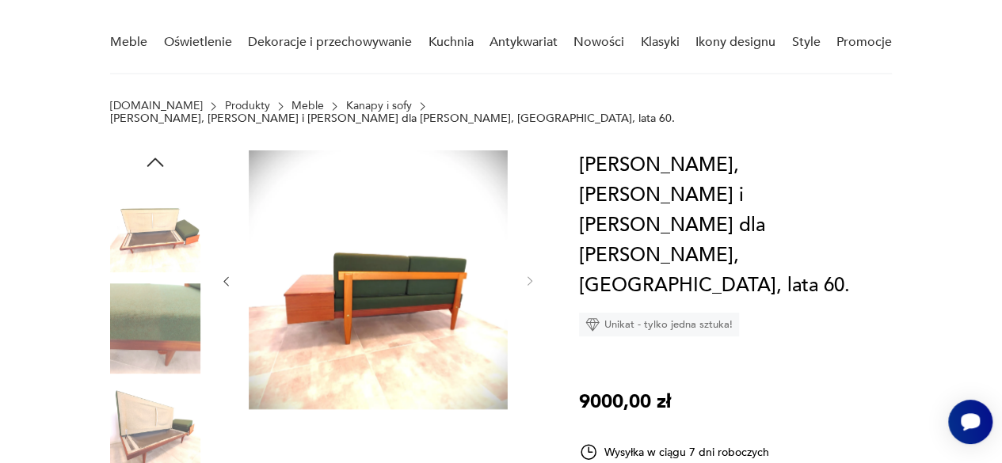
scroll to position [123, 0]
click at [231, 276] on icon "button" at bounding box center [225, 282] width 13 height 13
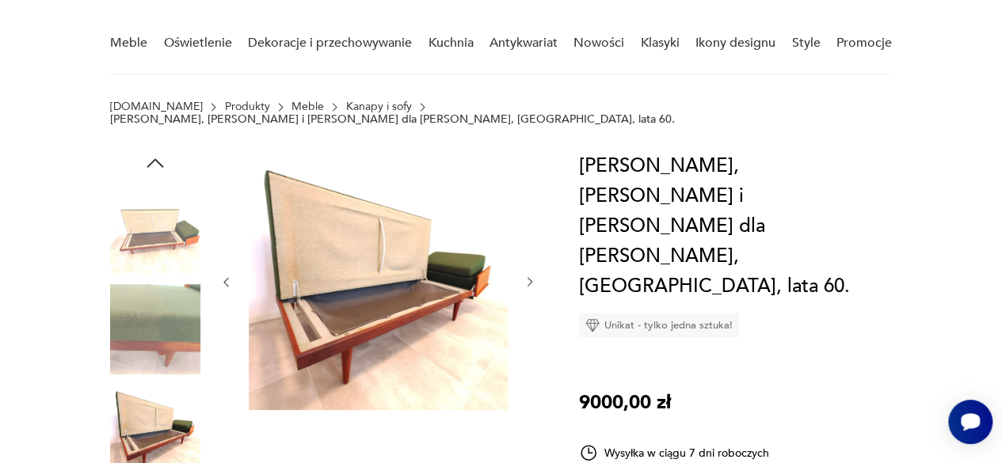
click at [231, 276] on icon "button" at bounding box center [225, 282] width 13 height 13
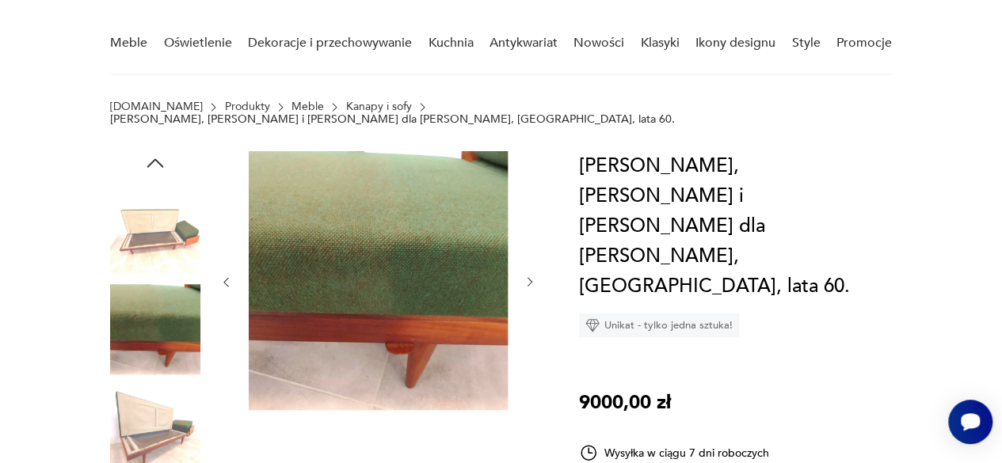
click at [231, 276] on icon "button" at bounding box center [225, 282] width 13 height 13
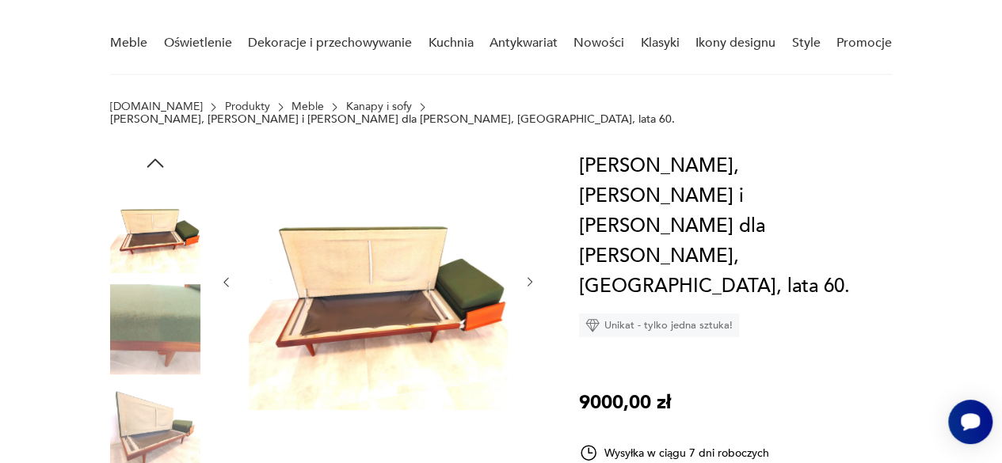
click at [231, 276] on icon "button" at bounding box center [225, 282] width 13 height 13
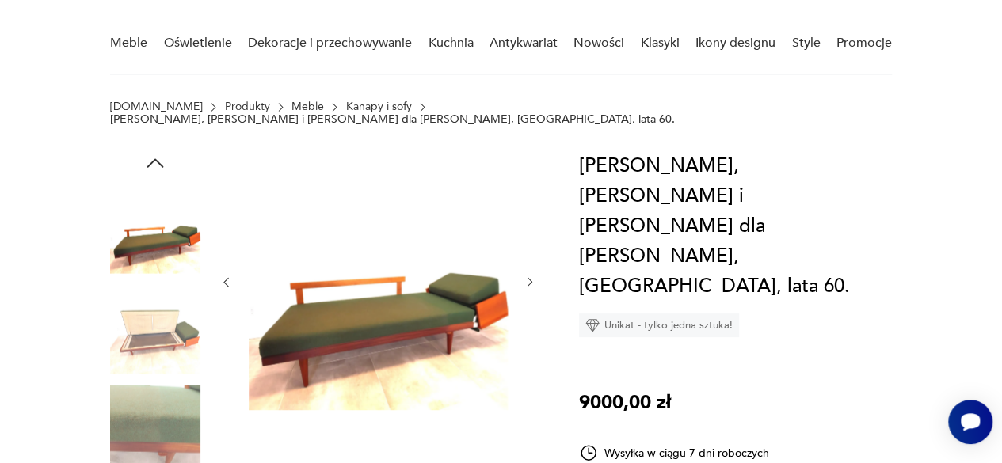
click at [231, 276] on icon "button" at bounding box center [225, 282] width 13 height 13
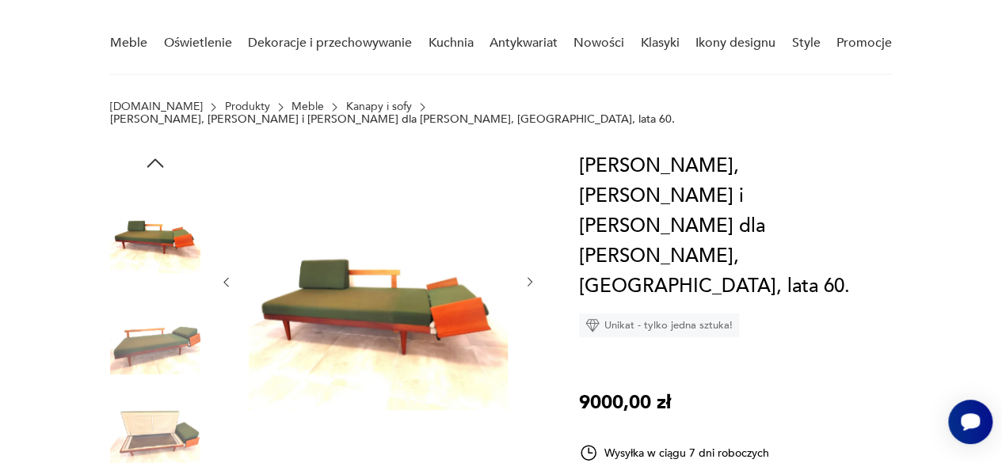
click at [231, 276] on icon "button" at bounding box center [225, 282] width 13 height 13
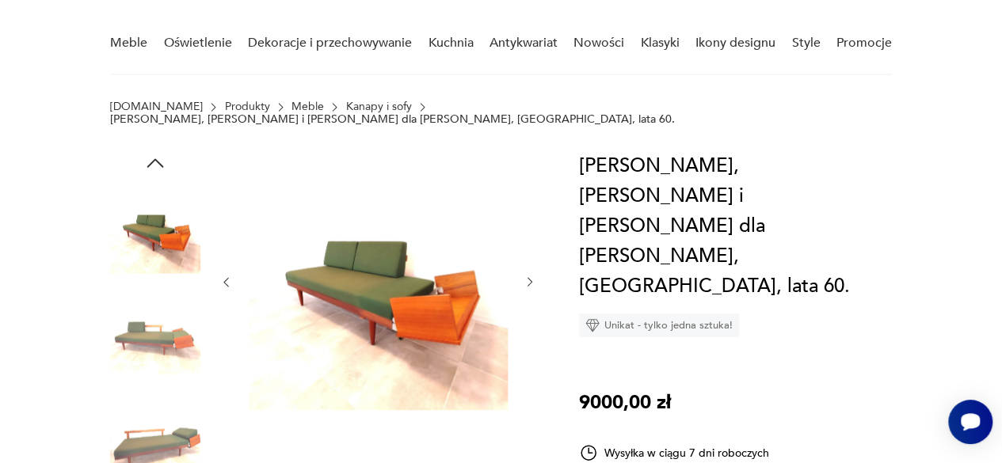
click at [231, 276] on icon "button" at bounding box center [225, 282] width 13 height 13
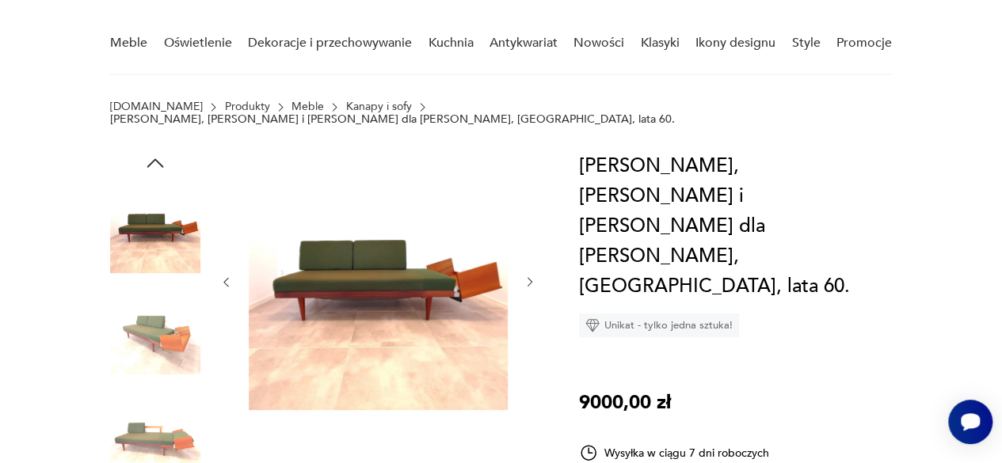
click at [231, 276] on icon "button" at bounding box center [225, 282] width 13 height 13
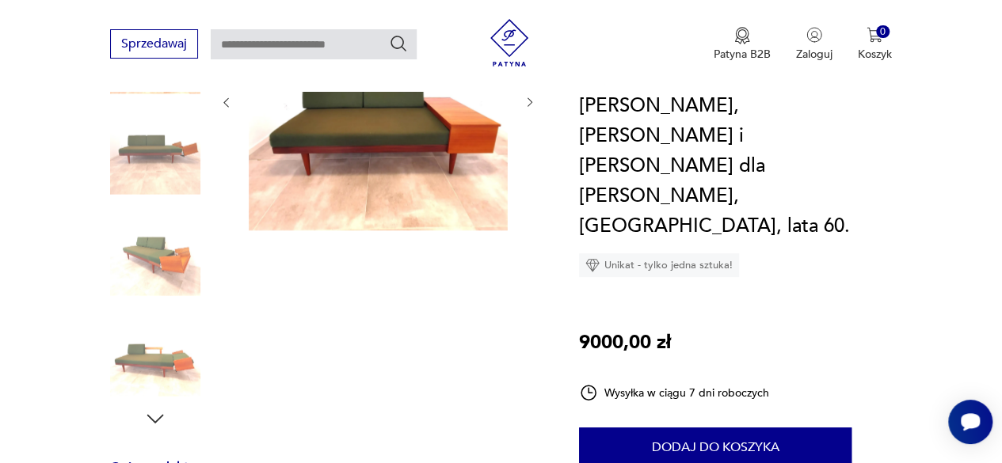
scroll to position [303, 0]
click at [162, 353] on img at bounding box center [155, 351] width 90 height 90
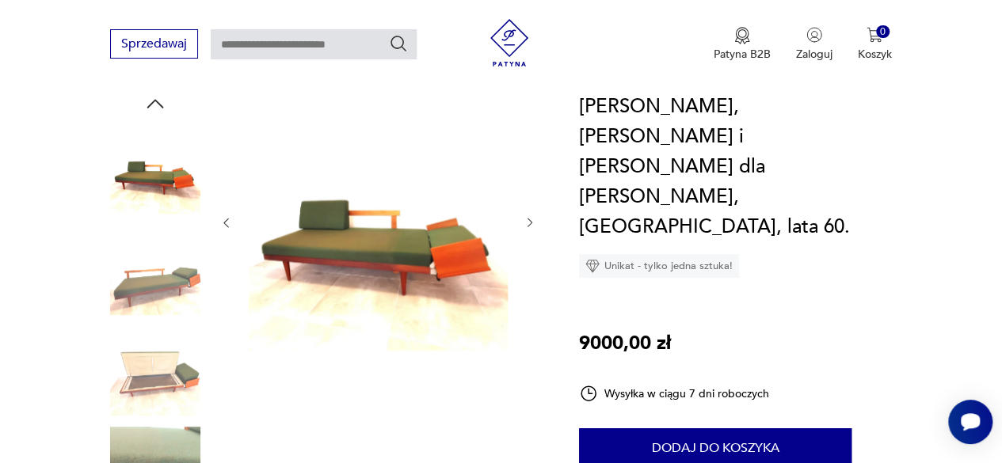
scroll to position [181, 0]
click at [173, 270] on img at bounding box center [155, 271] width 90 height 90
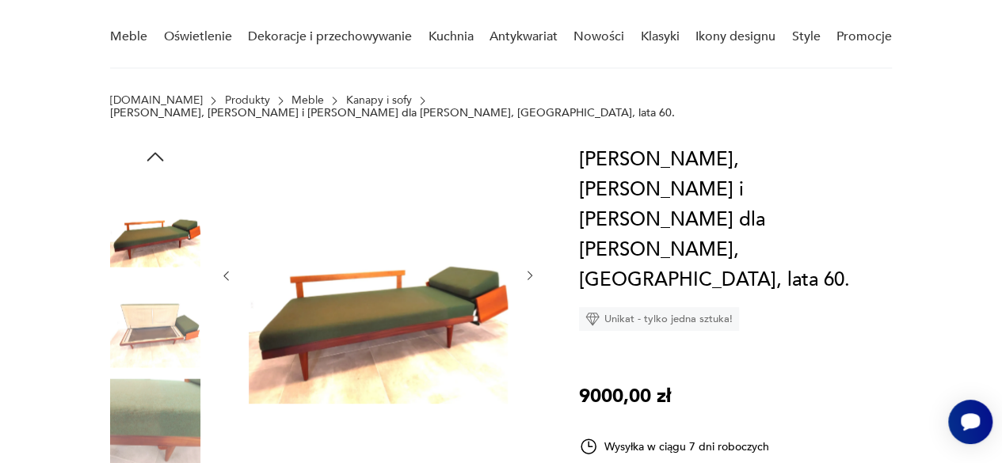
scroll to position [126, 0]
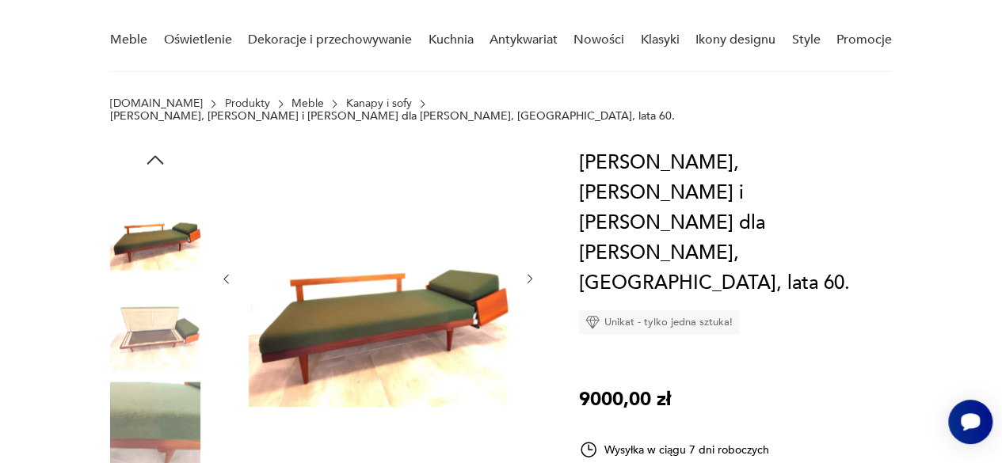
click at [162, 224] on img at bounding box center [155, 225] width 90 height 90
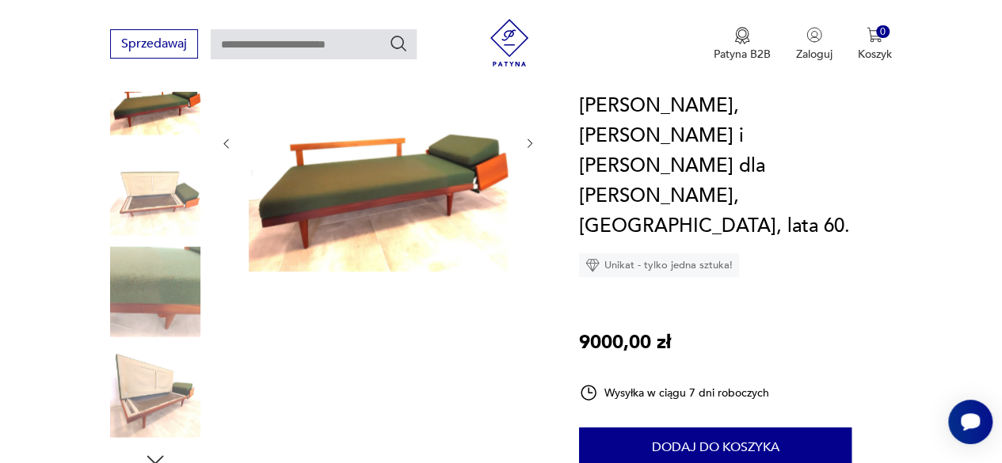
scroll to position [262, 0]
click at [158, 382] on img at bounding box center [155, 392] width 90 height 90
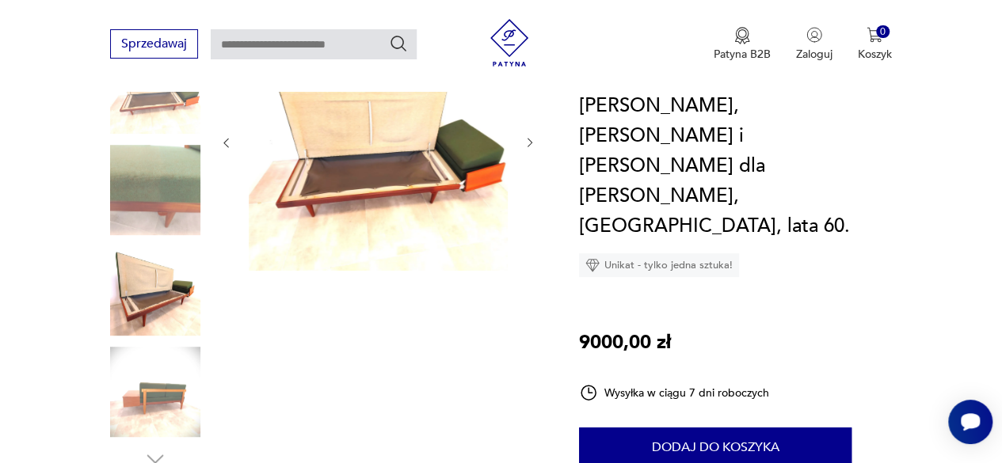
click at [165, 383] on img at bounding box center [155, 392] width 90 height 90
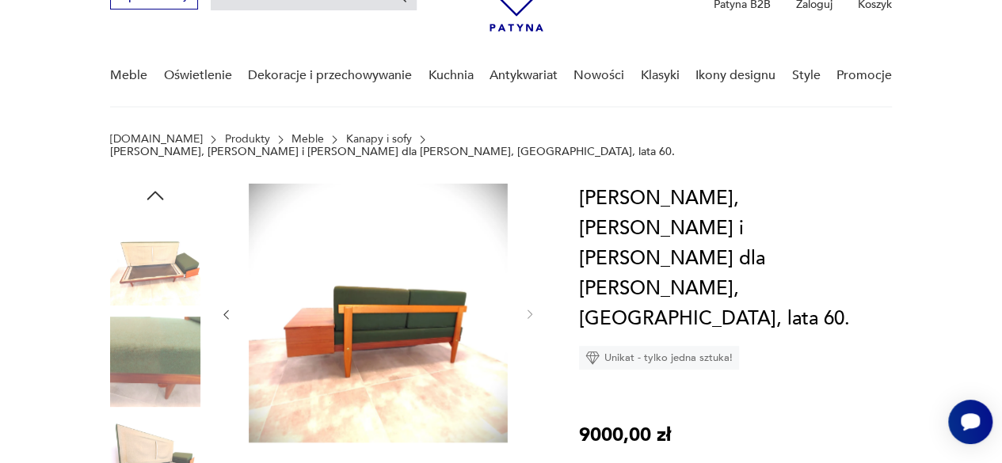
scroll to position [0, 0]
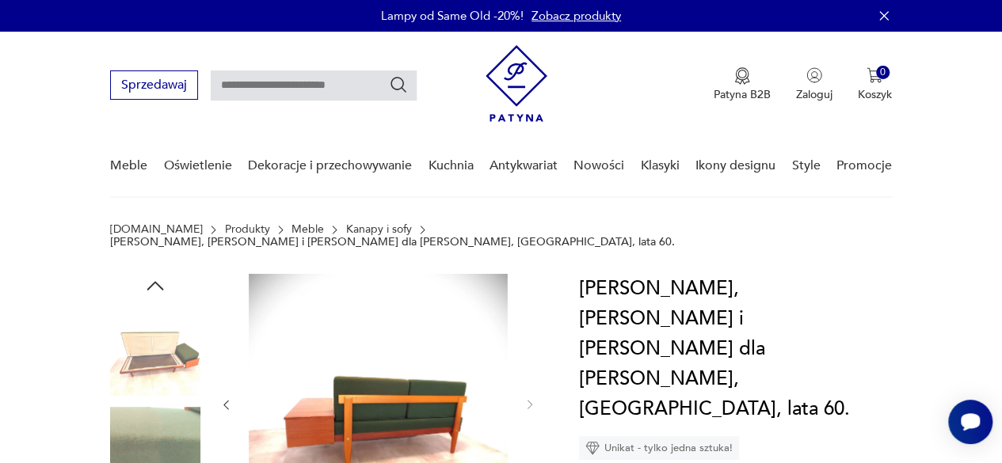
click at [157, 274] on icon "button" at bounding box center [155, 286] width 24 height 24
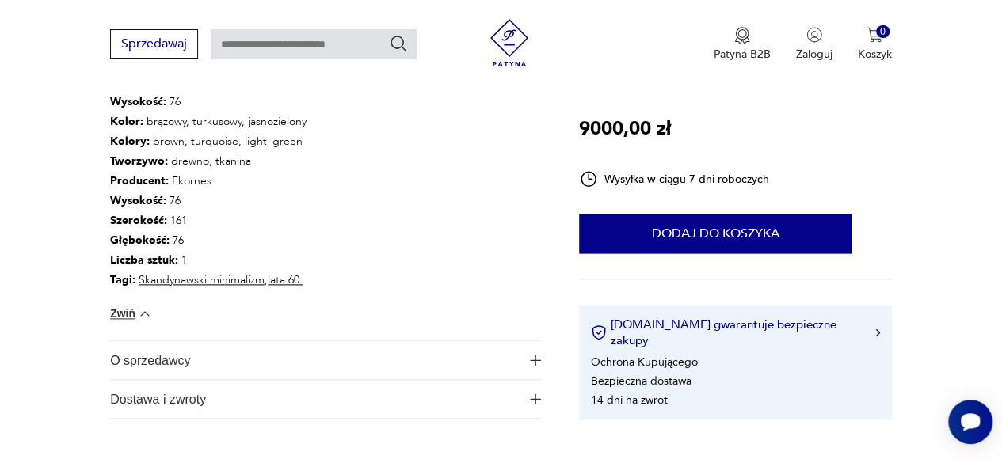
scroll to position [920, 0]
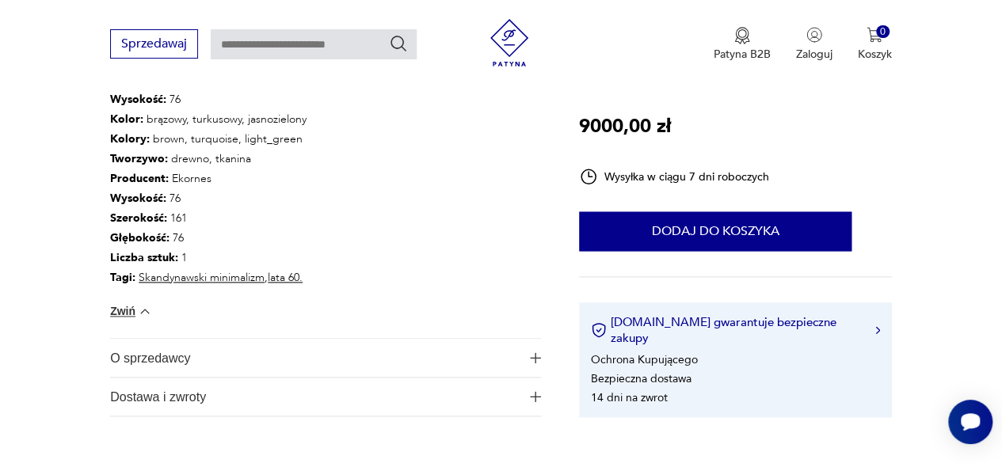
click at [182, 348] on span "O sprzedawcy" at bounding box center [315, 358] width 410 height 38
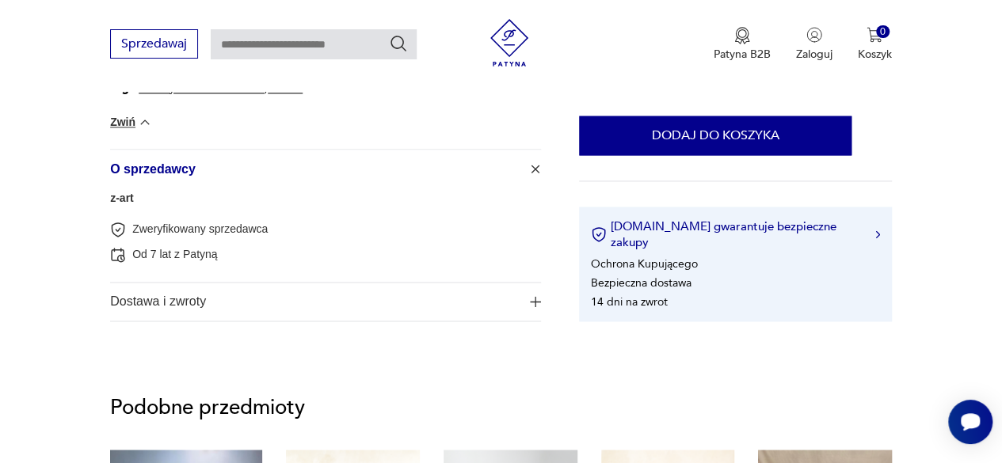
scroll to position [1109, 0]
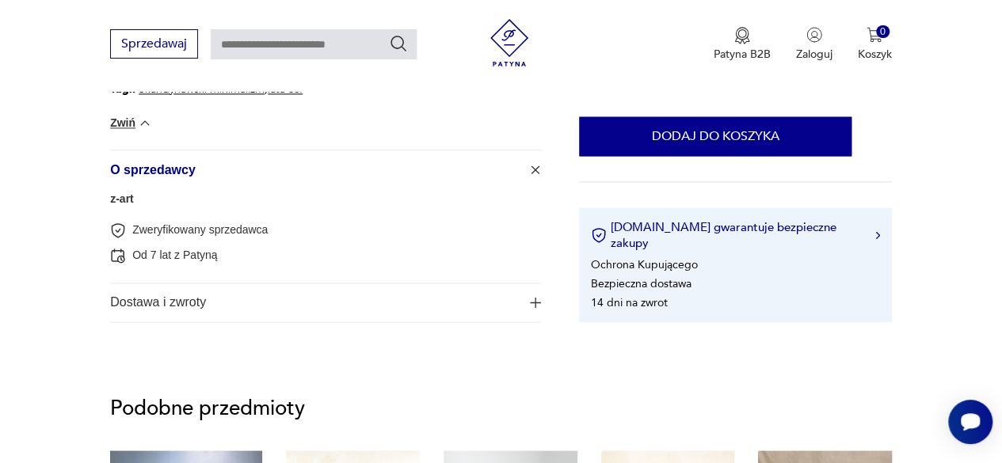
click at [412, 291] on span "Dostawa i zwroty" at bounding box center [315, 303] width 410 height 38
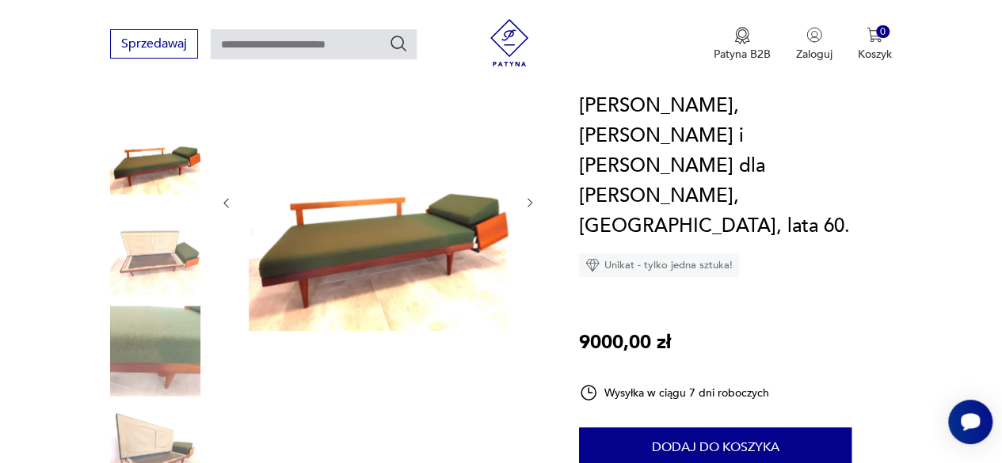
scroll to position [201, 0]
click at [227, 197] on icon "button" at bounding box center [225, 203] width 13 height 13
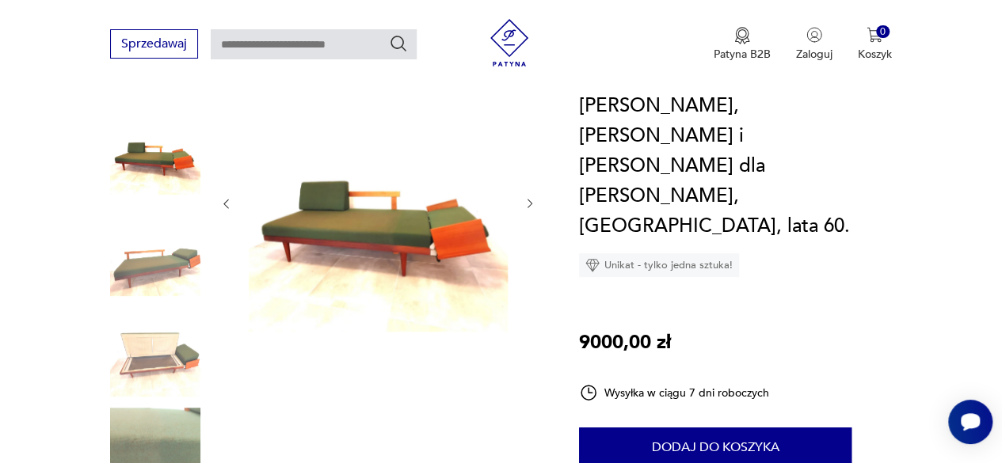
click at [227, 197] on icon "button" at bounding box center [225, 203] width 13 height 13
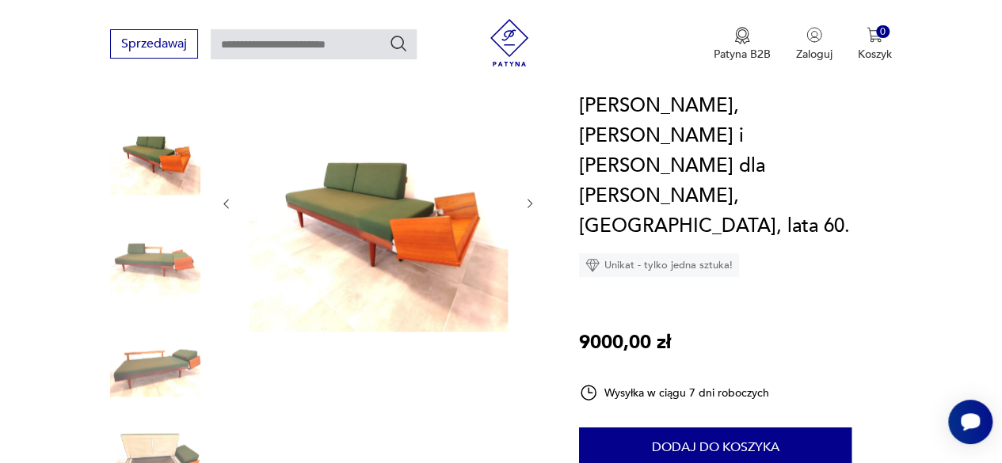
click at [227, 197] on icon "button" at bounding box center [225, 203] width 13 height 13
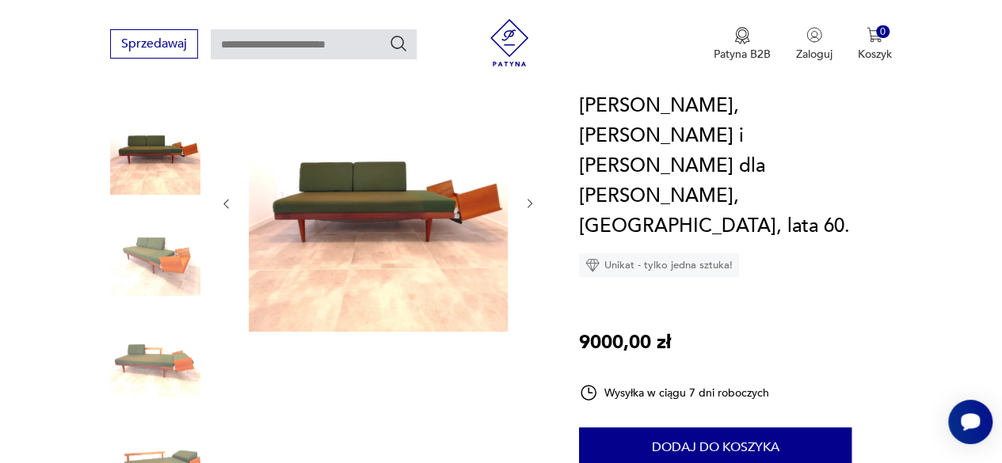
click at [227, 197] on icon "button" at bounding box center [225, 203] width 13 height 13
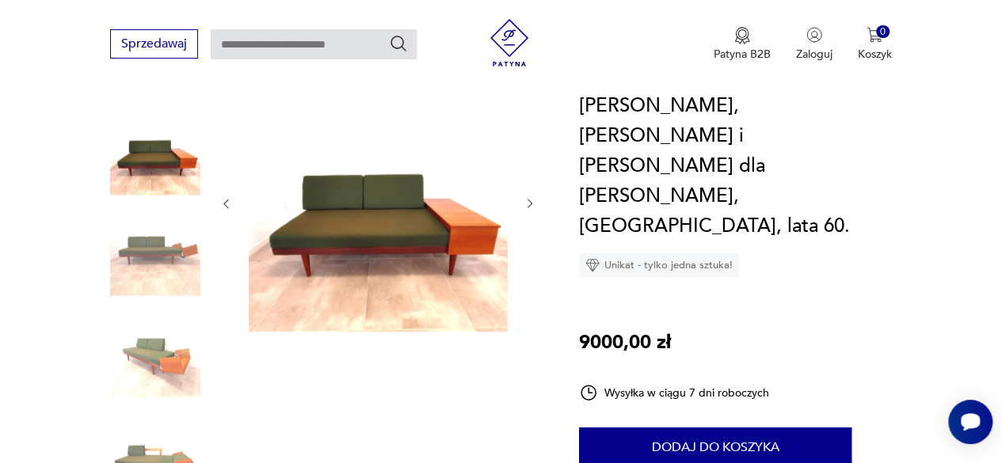
click at [227, 197] on icon "button" at bounding box center [225, 203] width 13 height 13
